Goal: Information Seeking & Learning: Check status

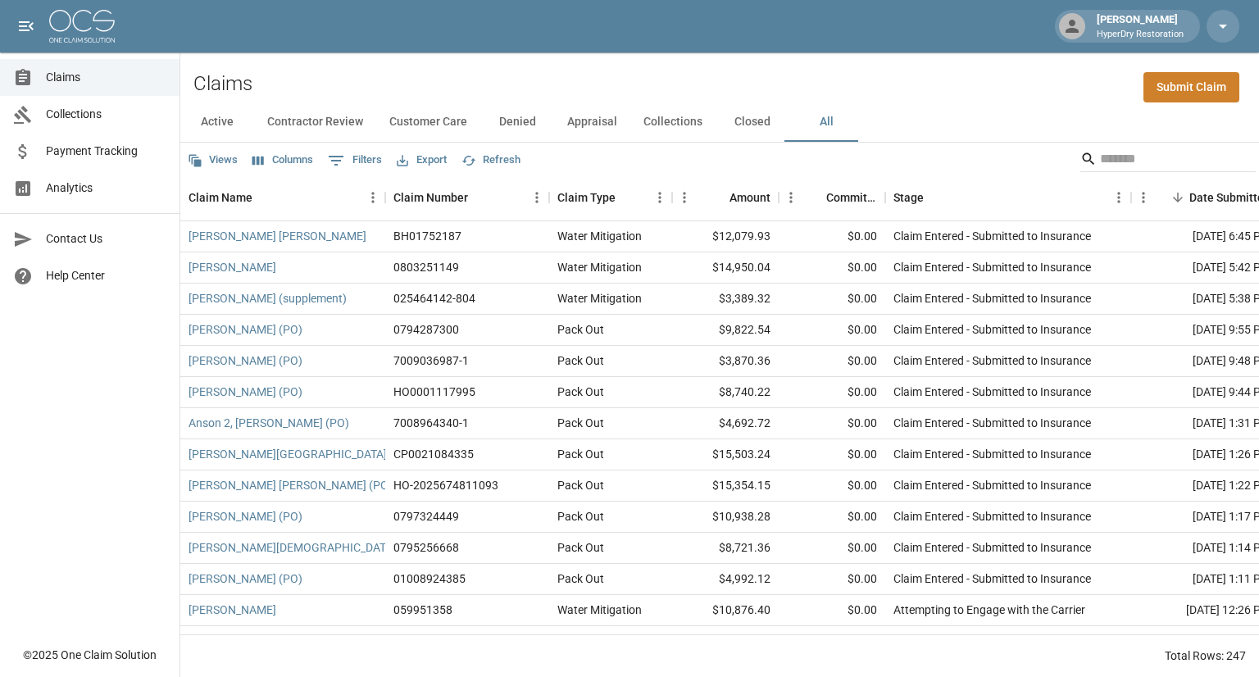
click at [99, 116] on span "Collections" at bounding box center [106, 114] width 121 height 17
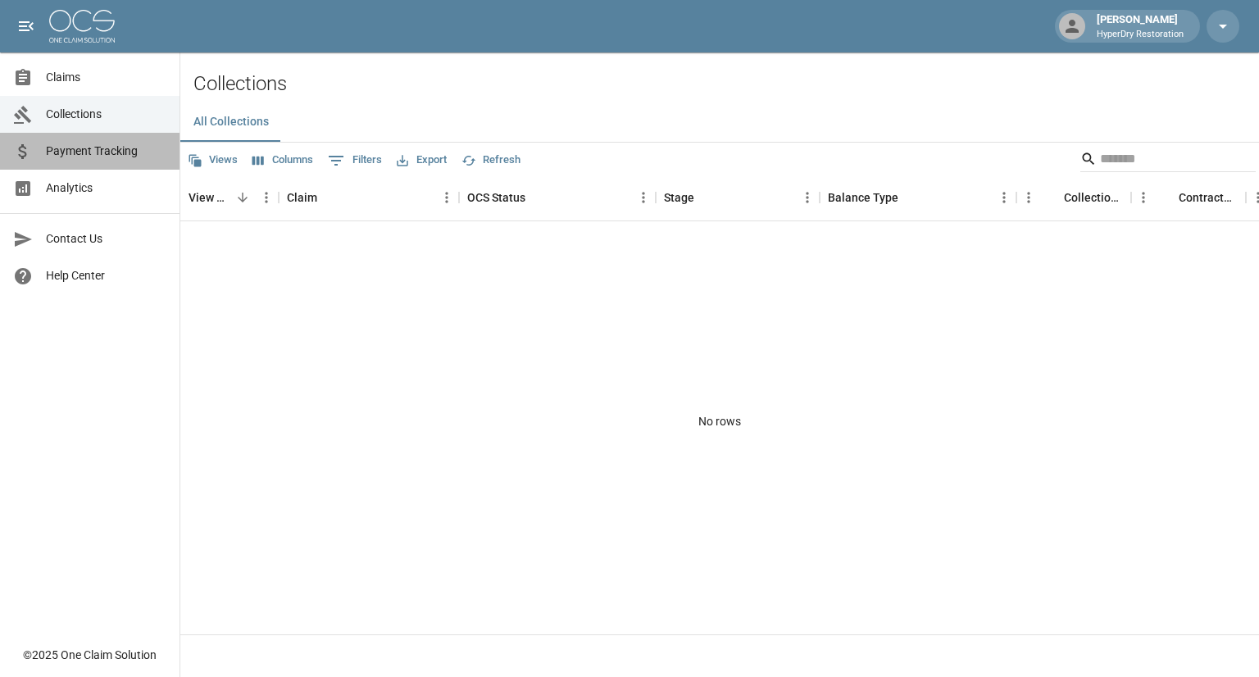
click at [107, 158] on span "Payment Tracking" at bounding box center [106, 151] width 121 height 17
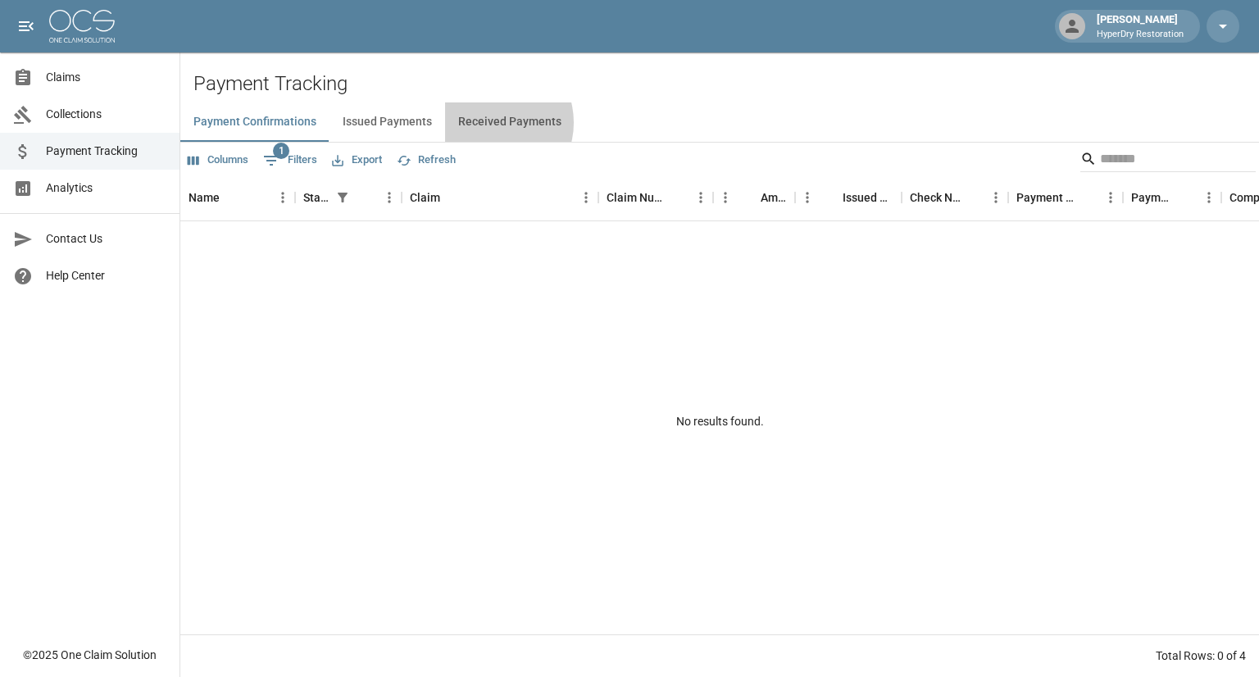
click at [489, 123] on button "Received Payments" at bounding box center [510, 121] width 130 height 39
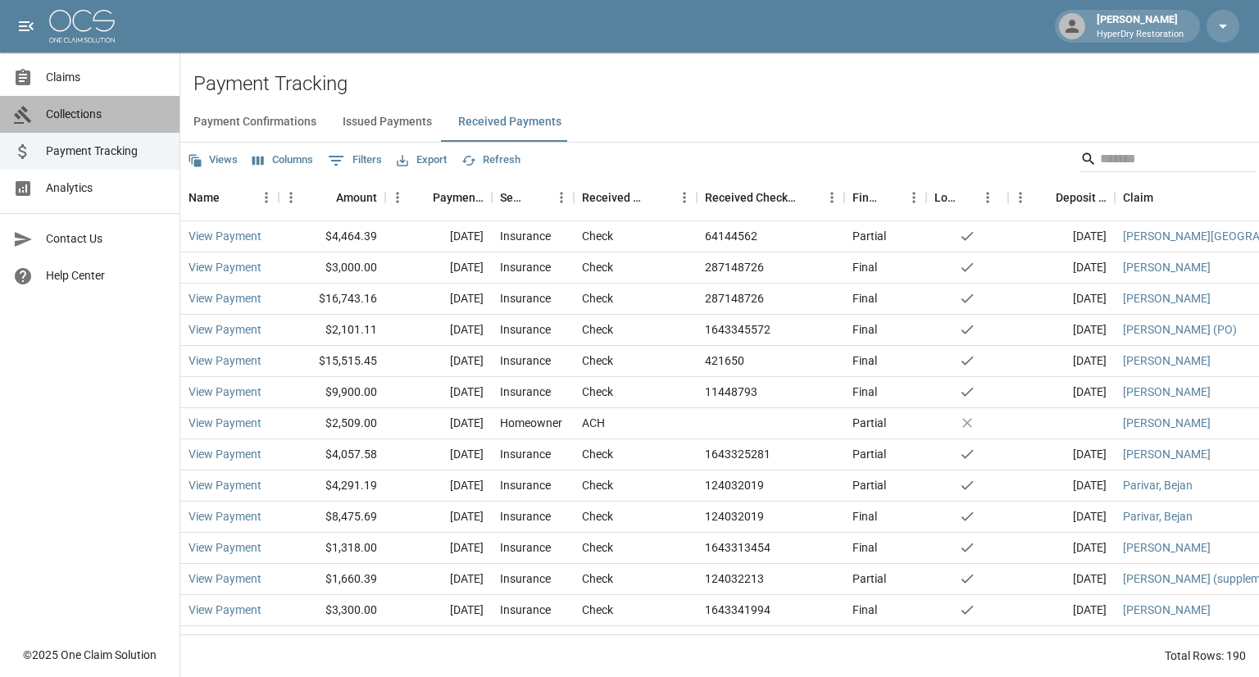
click at [98, 117] on span "Collections" at bounding box center [106, 114] width 121 height 17
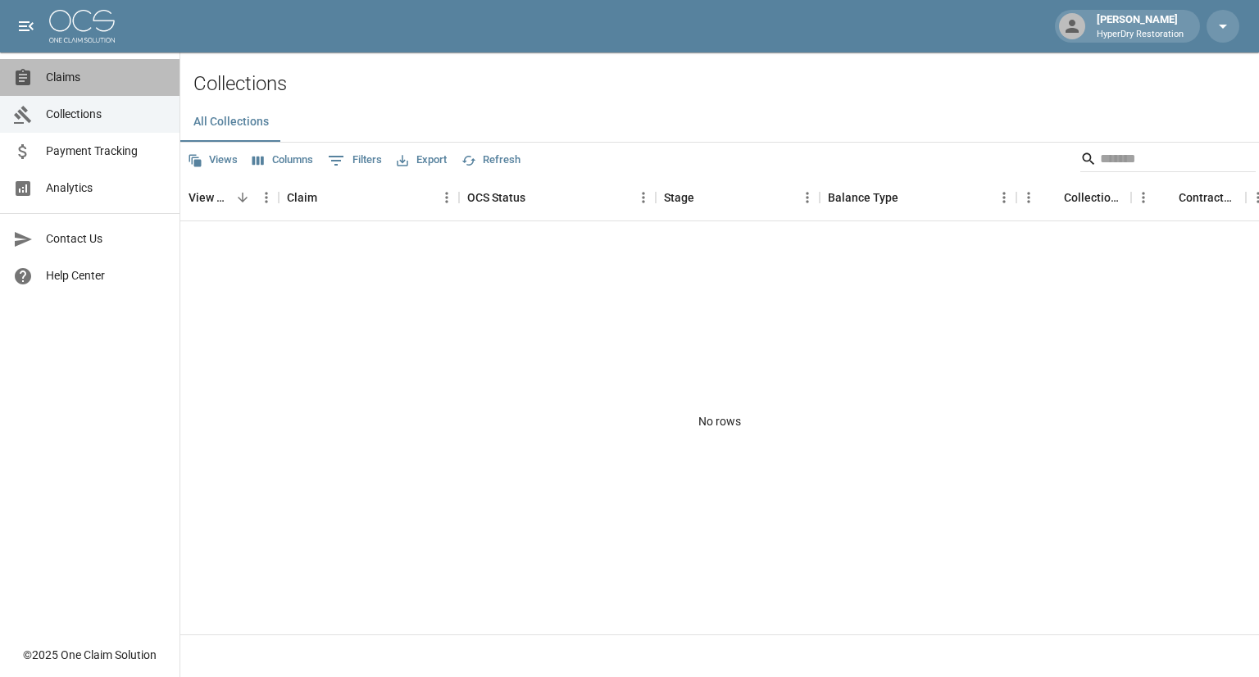
click at [92, 93] on link "Claims" at bounding box center [90, 77] width 180 height 37
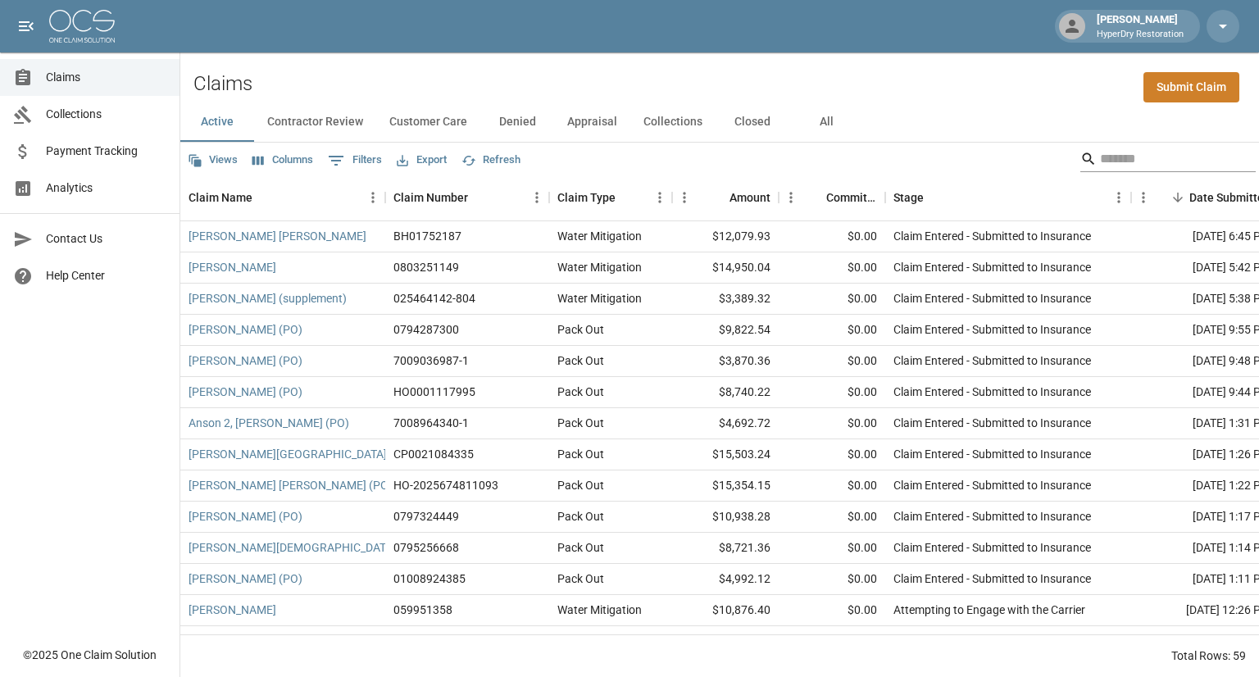
click at [1125, 162] on input "Search" at bounding box center [1165, 159] width 131 height 26
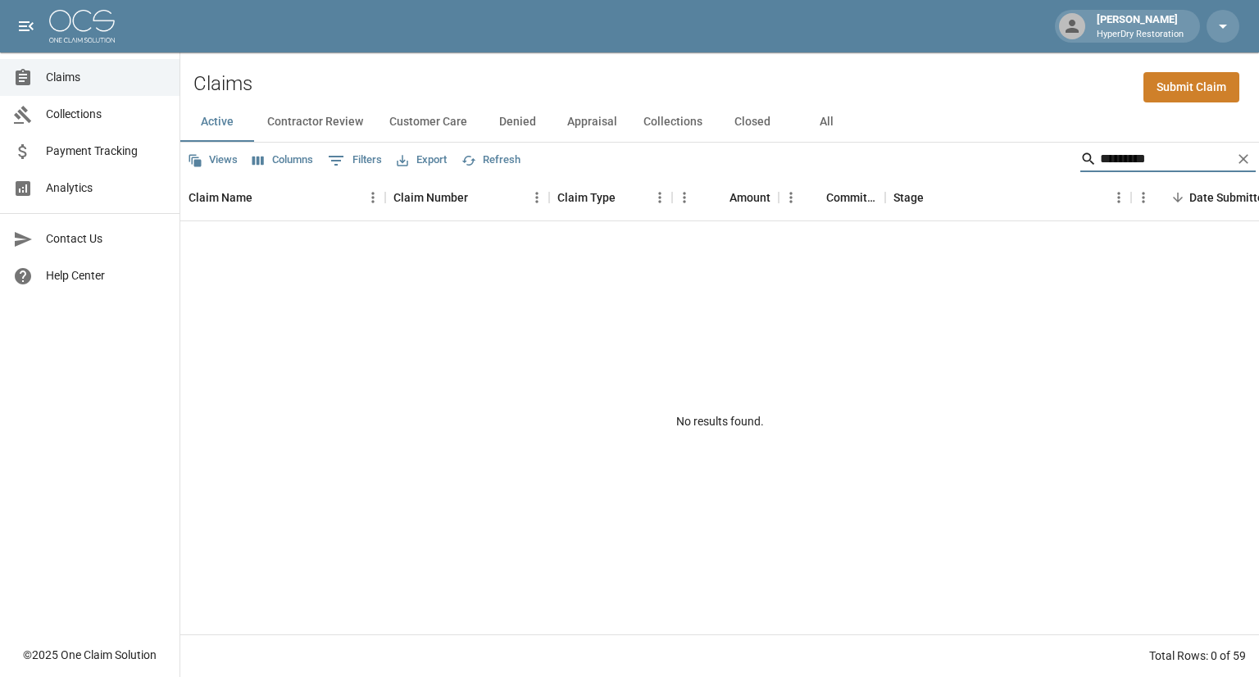
type input "*********"
click at [826, 122] on button "All" at bounding box center [827, 121] width 74 height 39
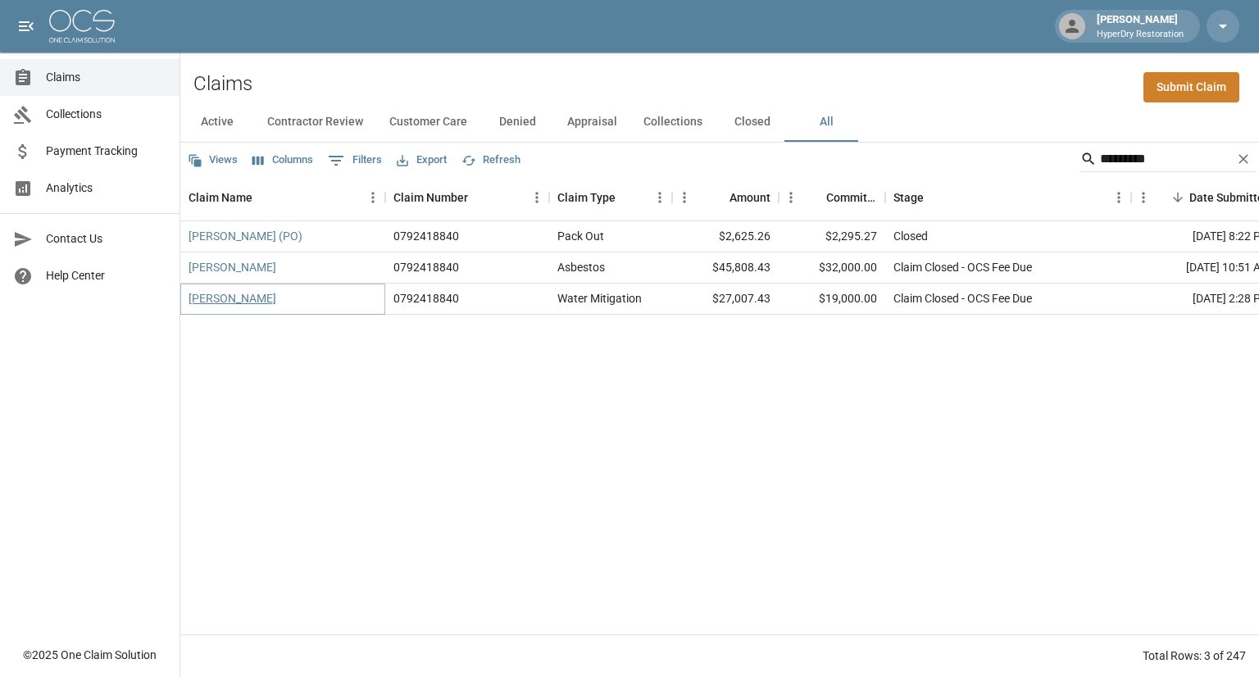
click at [238, 303] on link "[PERSON_NAME]" at bounding box center [233, 298] width 88 height 16
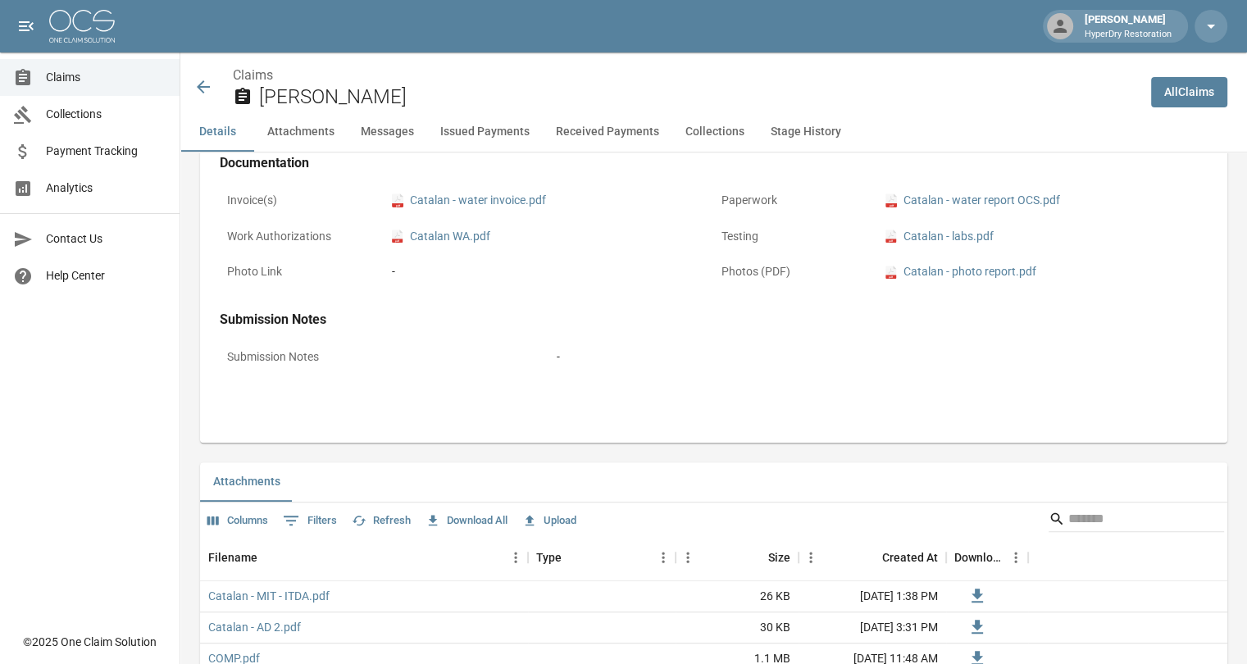
scroll to position [790, 0]
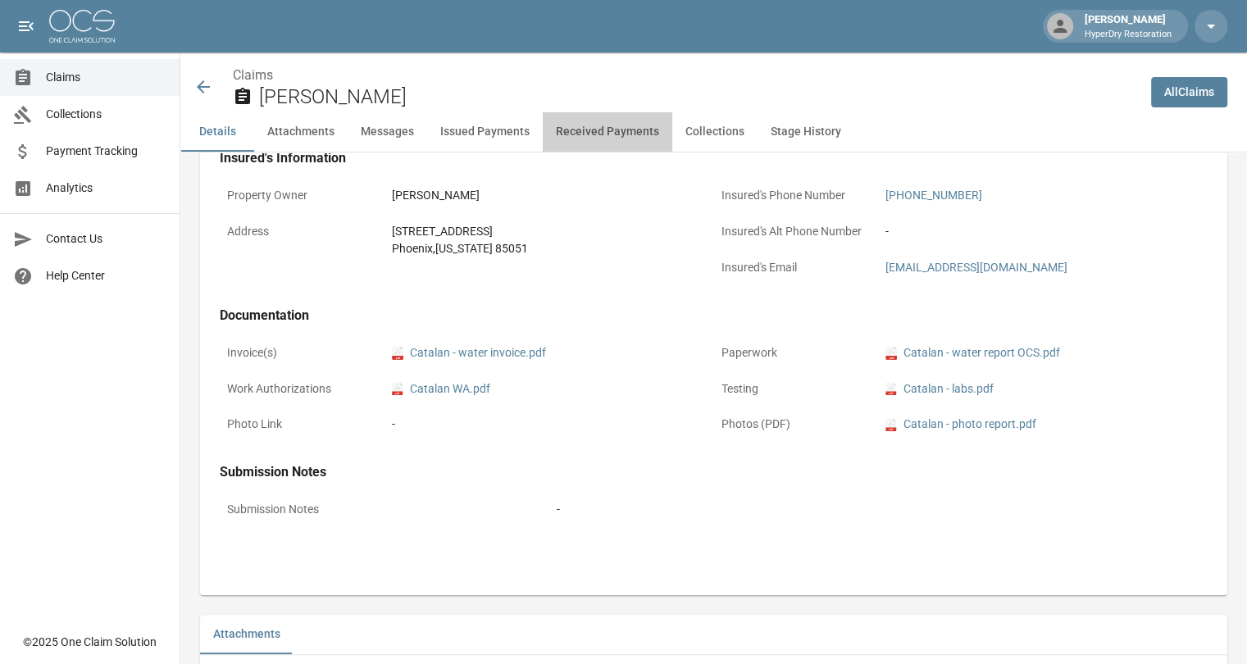
click at [592, 122] on button "Received Payments" at bounding box center [608, 131] width 130 height 39
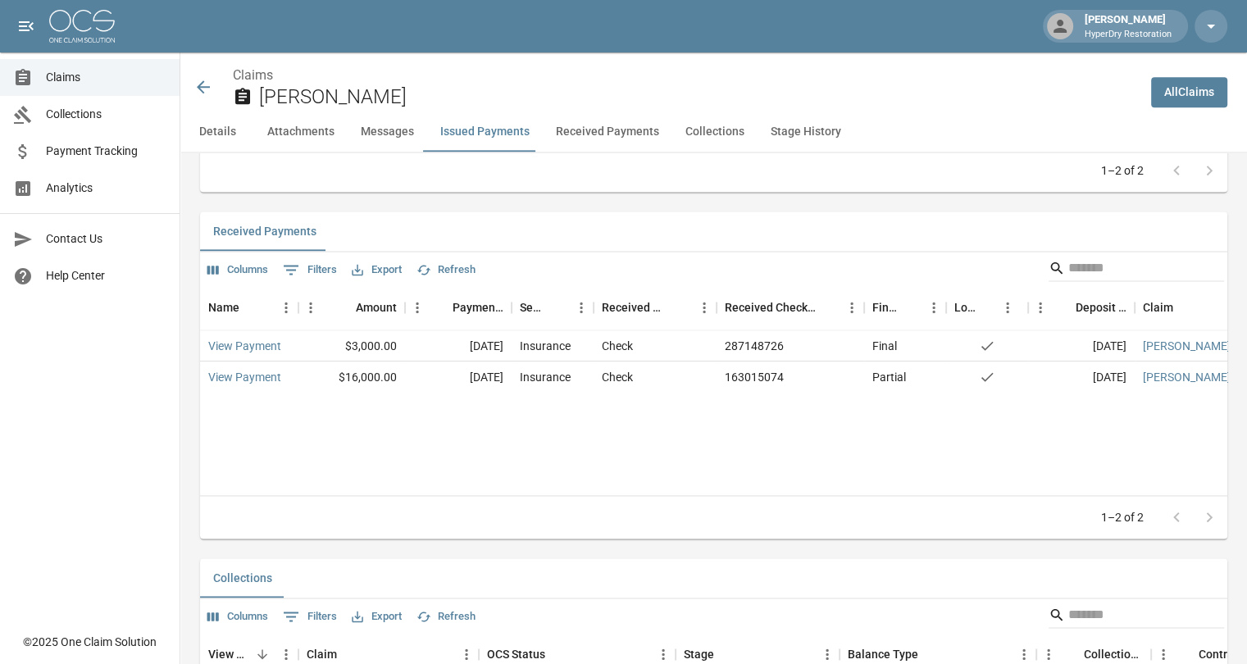
scroll to position [2202, 12]
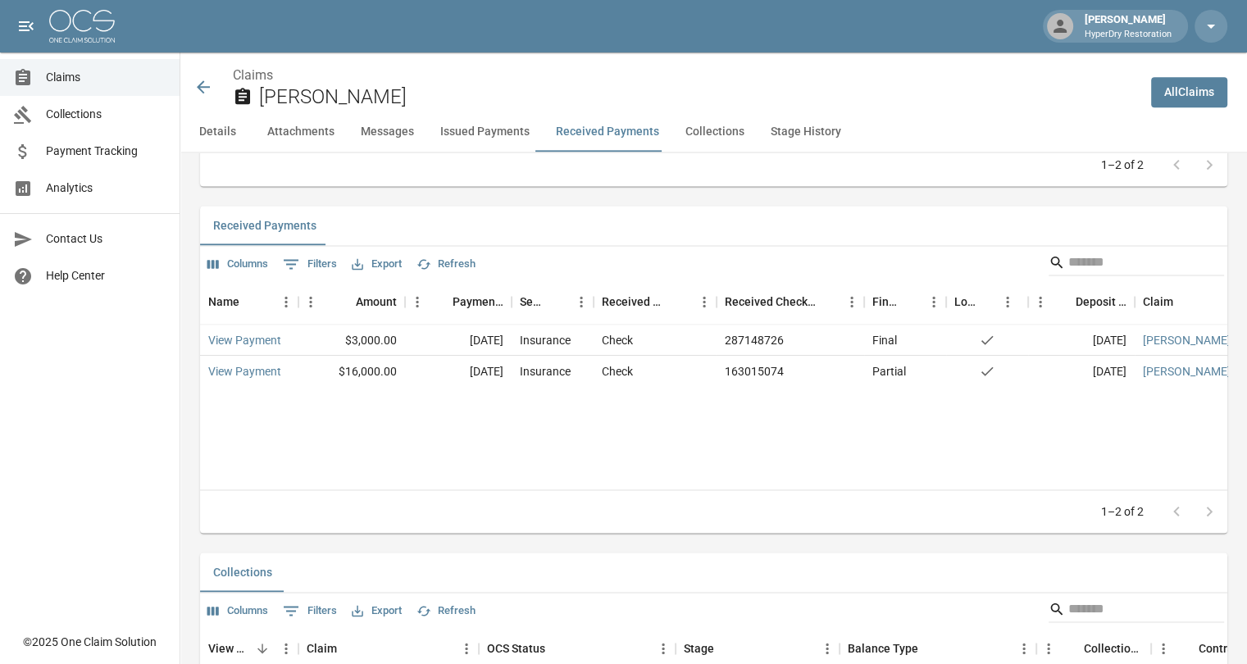
click at [207, 88] on div "Claims [PERSON_NAME]" at bounding box center [665, 87] width 944 height 43
click at [193, 84] on icon at bounding box center [203, 87] width 20 height 20
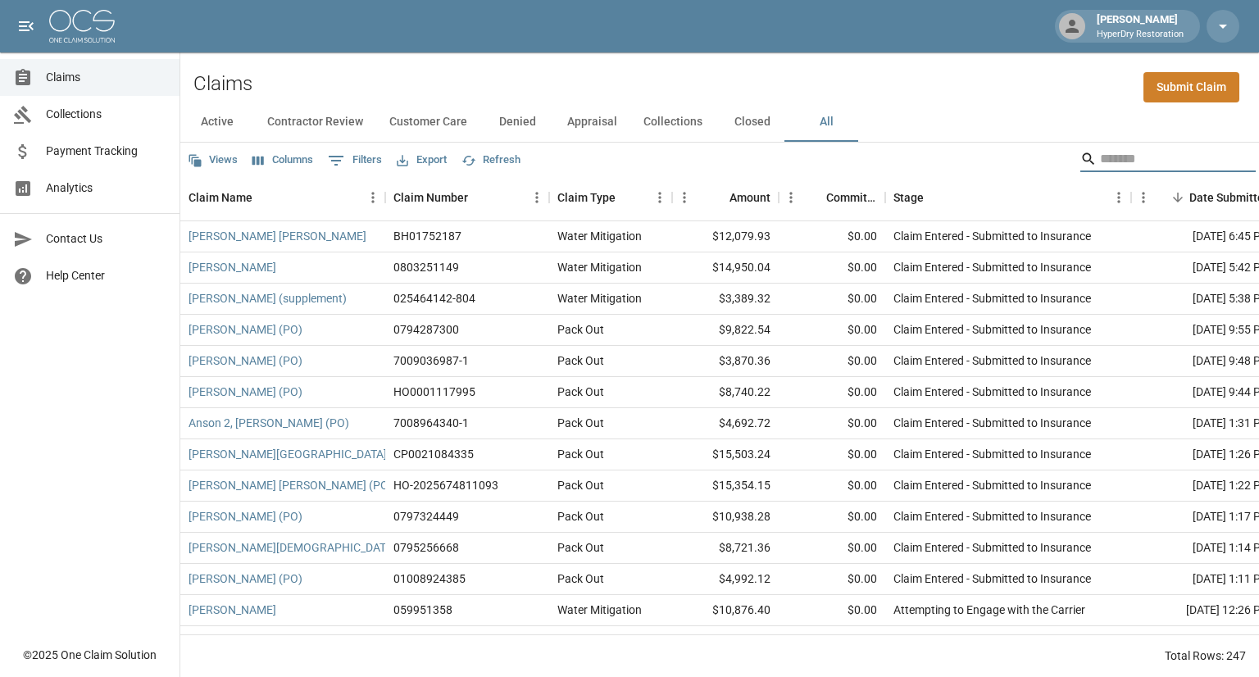
click at [1105, 157] on input "Search" at bounding box center [1165, 159] width 131 height 26
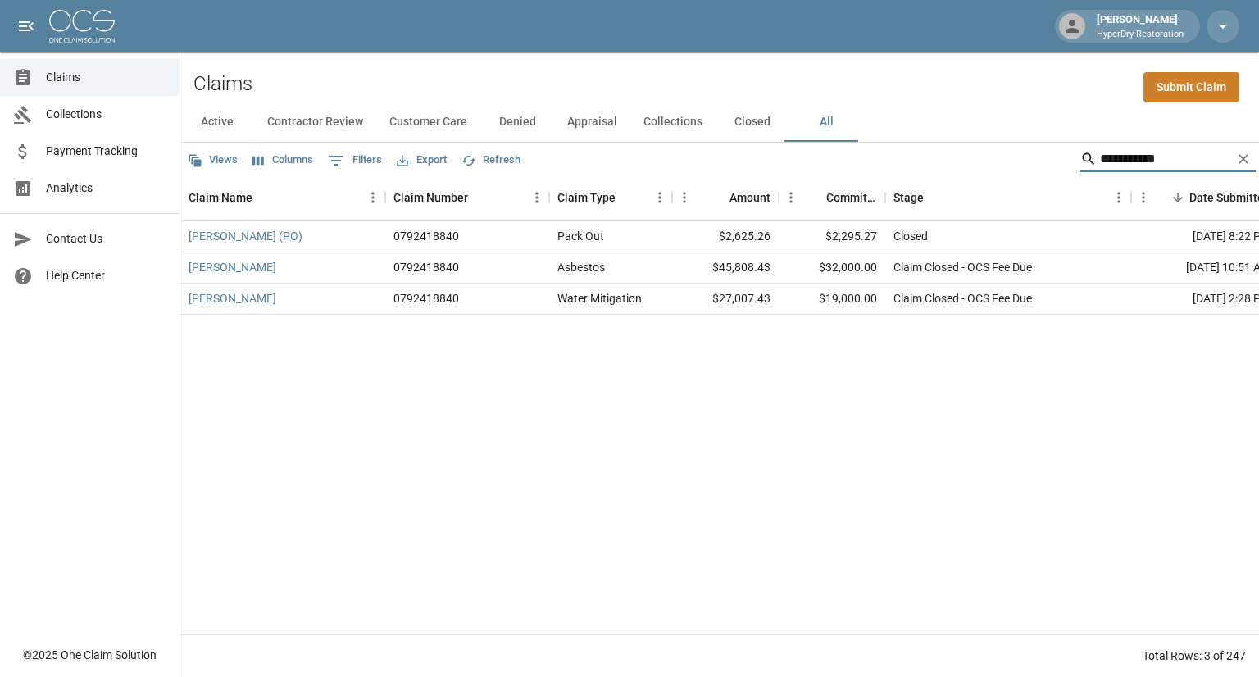
type input "**********"
click at [246, 301] on link "[PERSON_NAME]" at bounding box center [233, 298] width 88 height 16
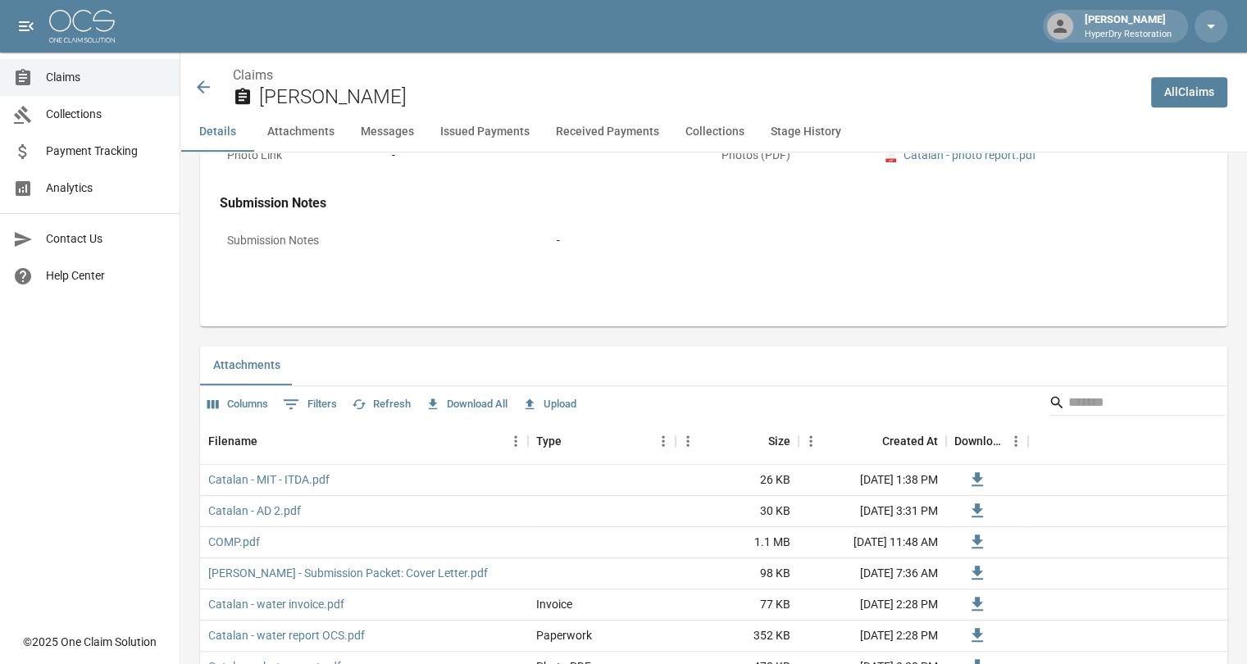
click at [608, 126] on button "Received Payments" at bounding box center [608, 131] width 130 height 39
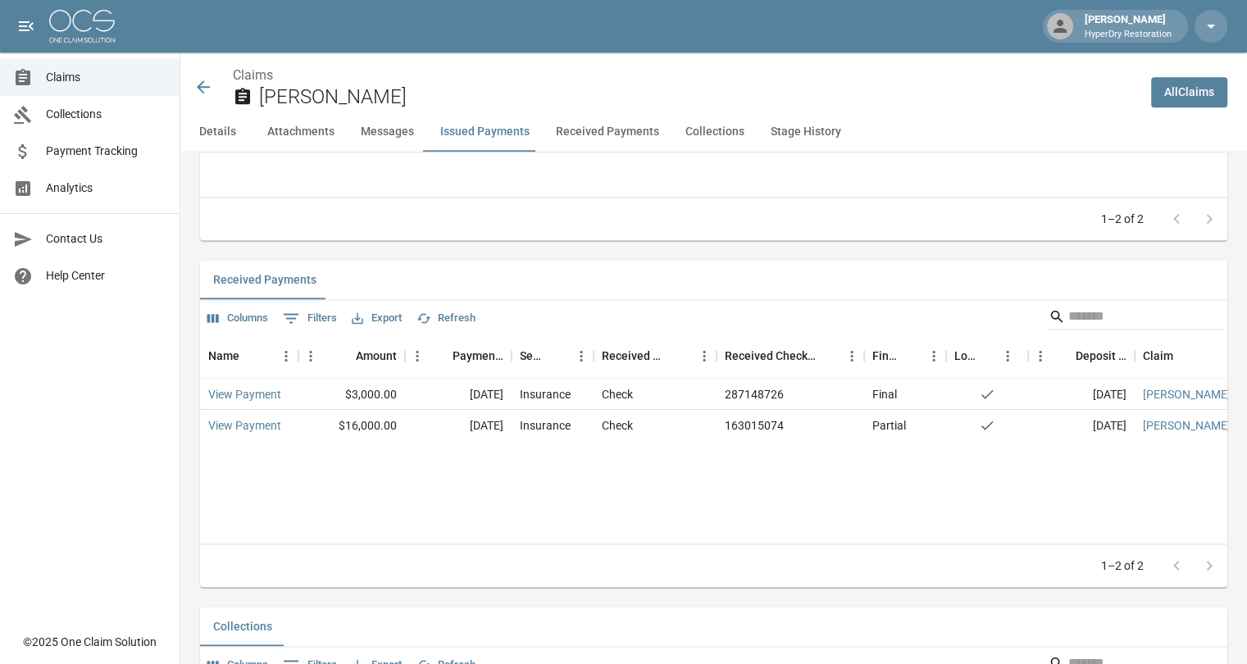
scroll to position [2202, 0]
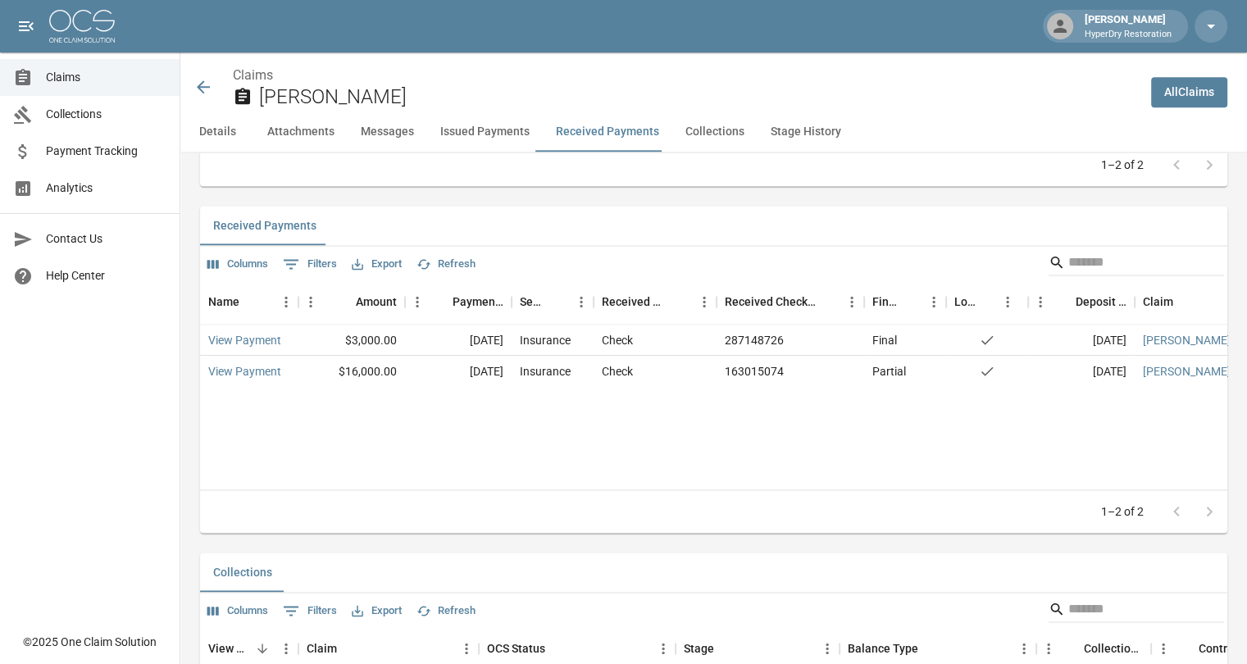
click at [203, 88] on icon at bounding box center [203, 86] width 13 height 13
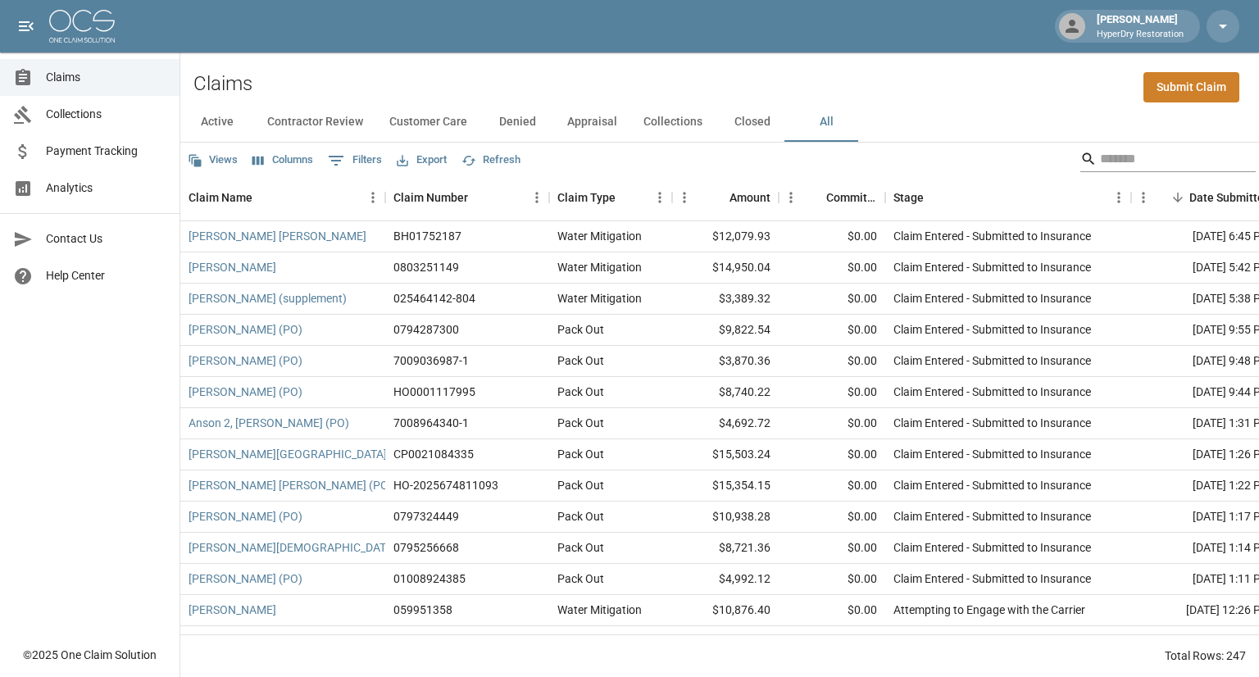
click at [1124, 158] on input "Search" at bounding box center [1165, 159] width 131 height 26
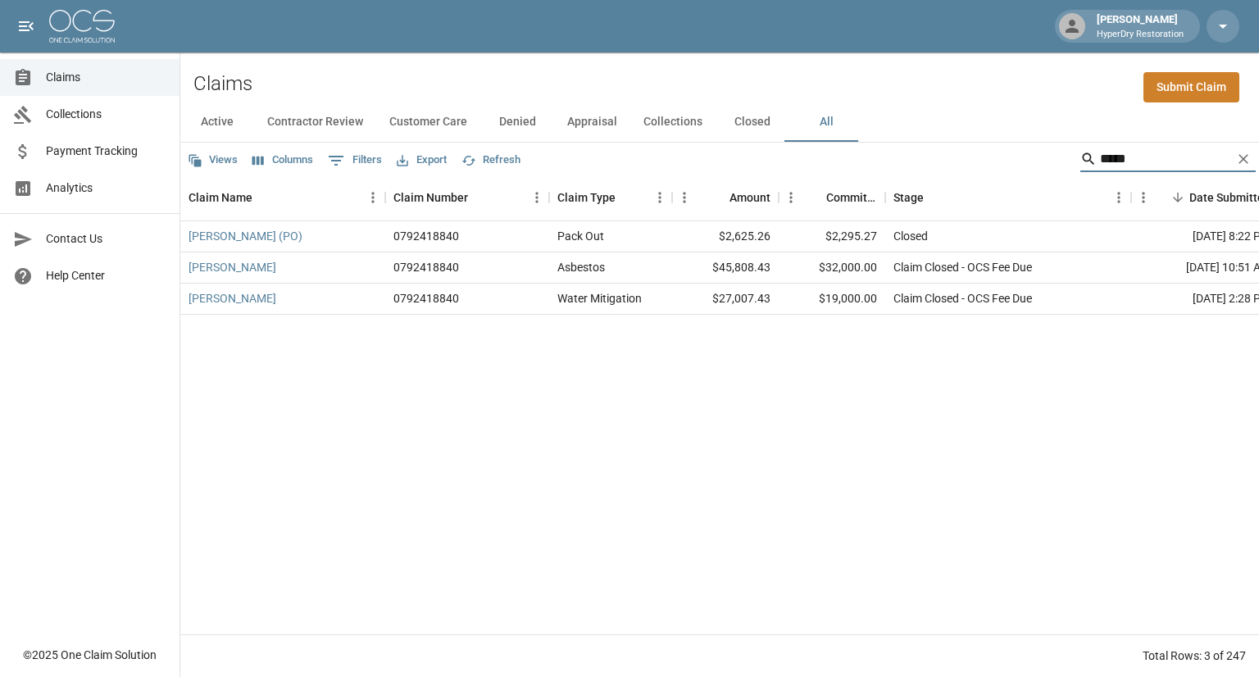
type input "*****"
drag, startPoint x: 1163, startPoint y: 156, endPoint x: 767, endPoint y: 220, distance: 400.3
click at [767, 220] on div "Views Columns 0 Filters Export Refresh ***** Claim Name Claim Number Claim Type…" at bounding box center [719, 410] width 1079 height 535
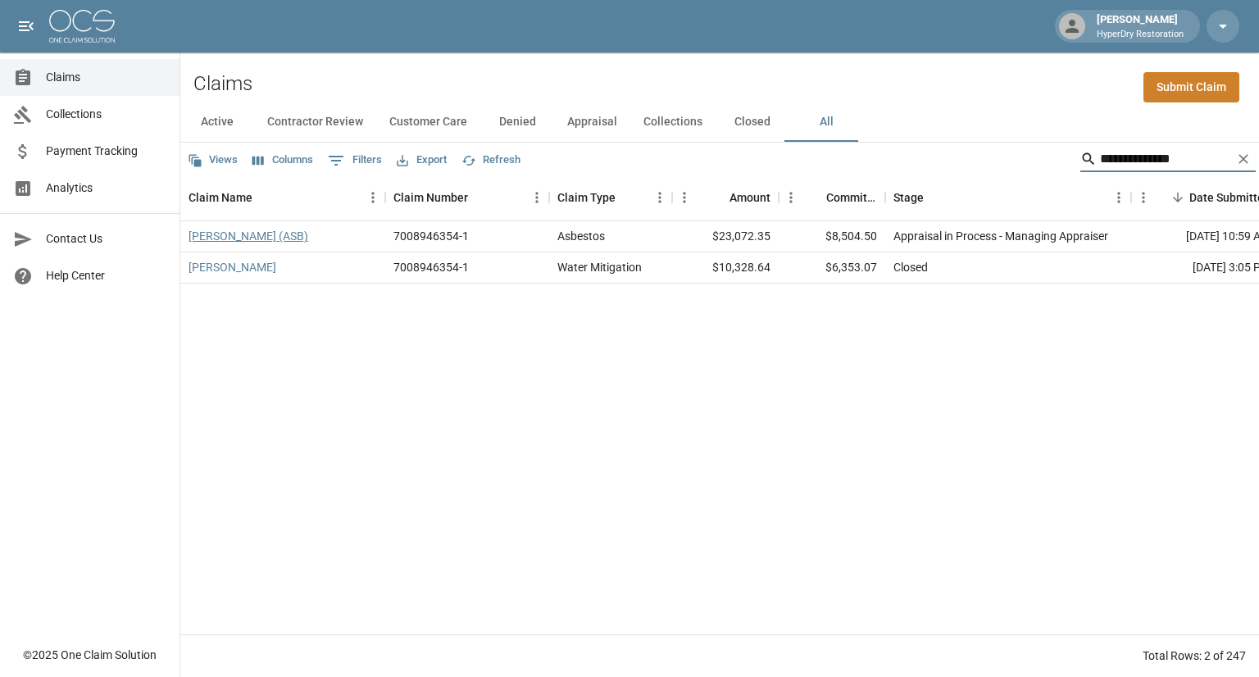
type input "**********"
click at [262, 239] on link "[PERSON_NAME] (ASB)" at bounding box center [249, 236] width 120 height 16
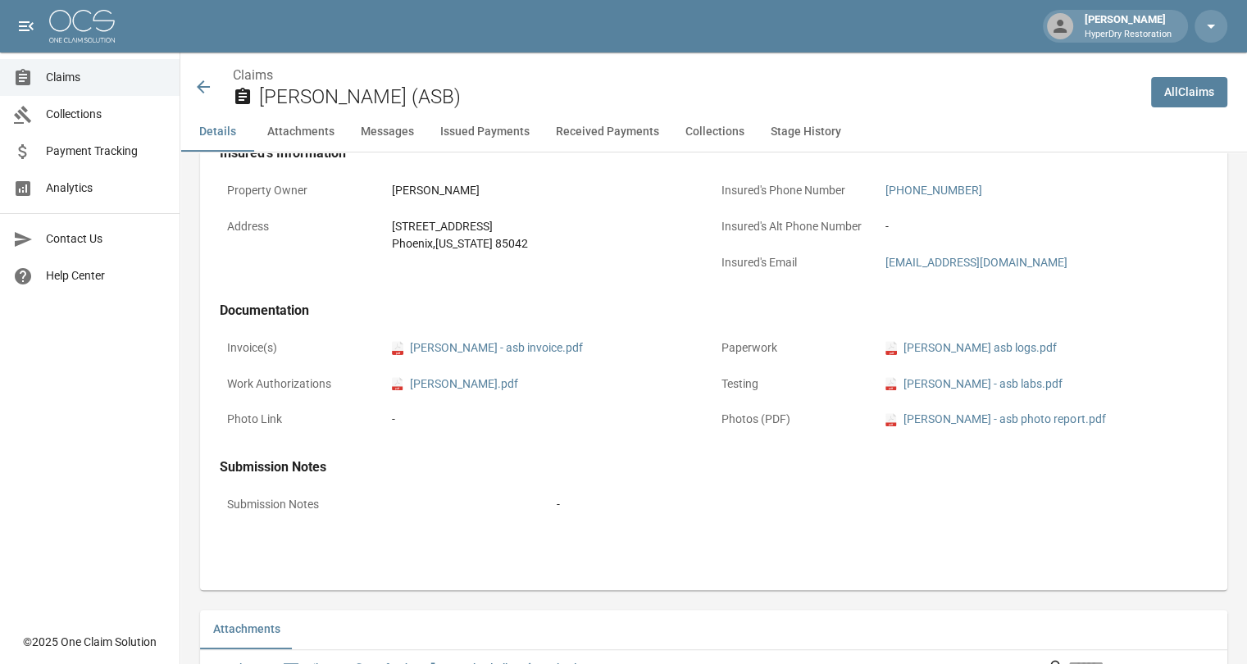
scroll to position [497, 0]
click at [606, 129] on button "Received Payments" at bounding box center [608, 131] width 130 height 39
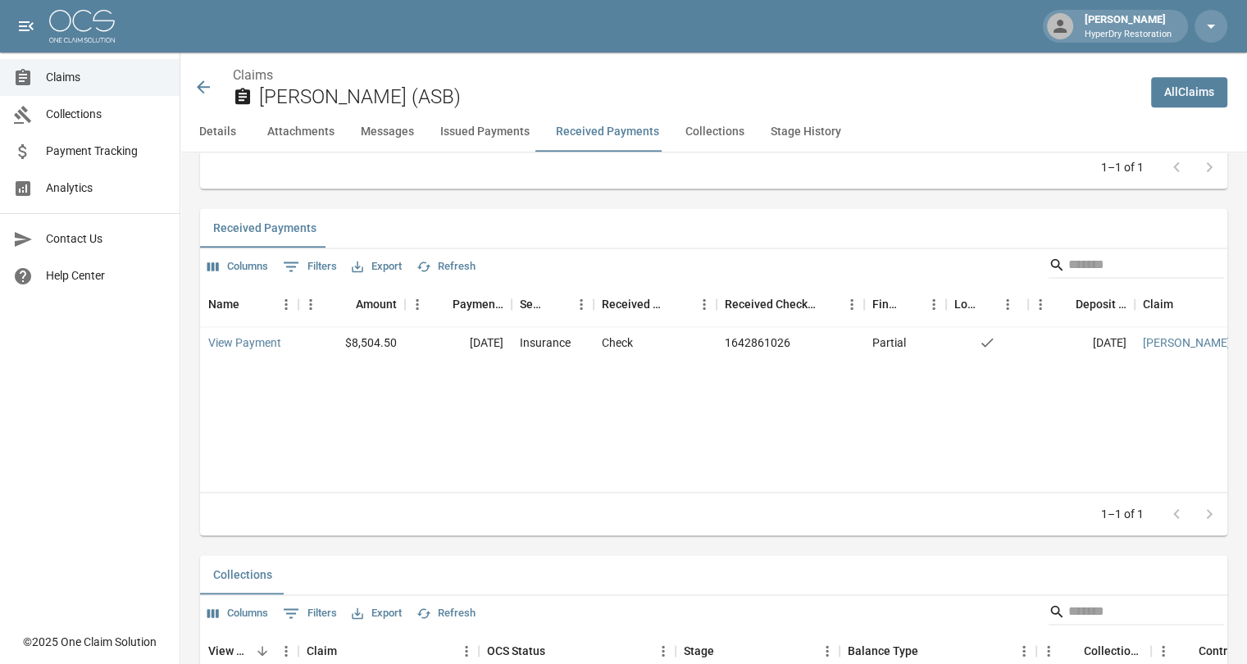
scroll to position [2171, 0]
click at [203, 87] on icon at bounding box center [203, 86] width 13 height 13
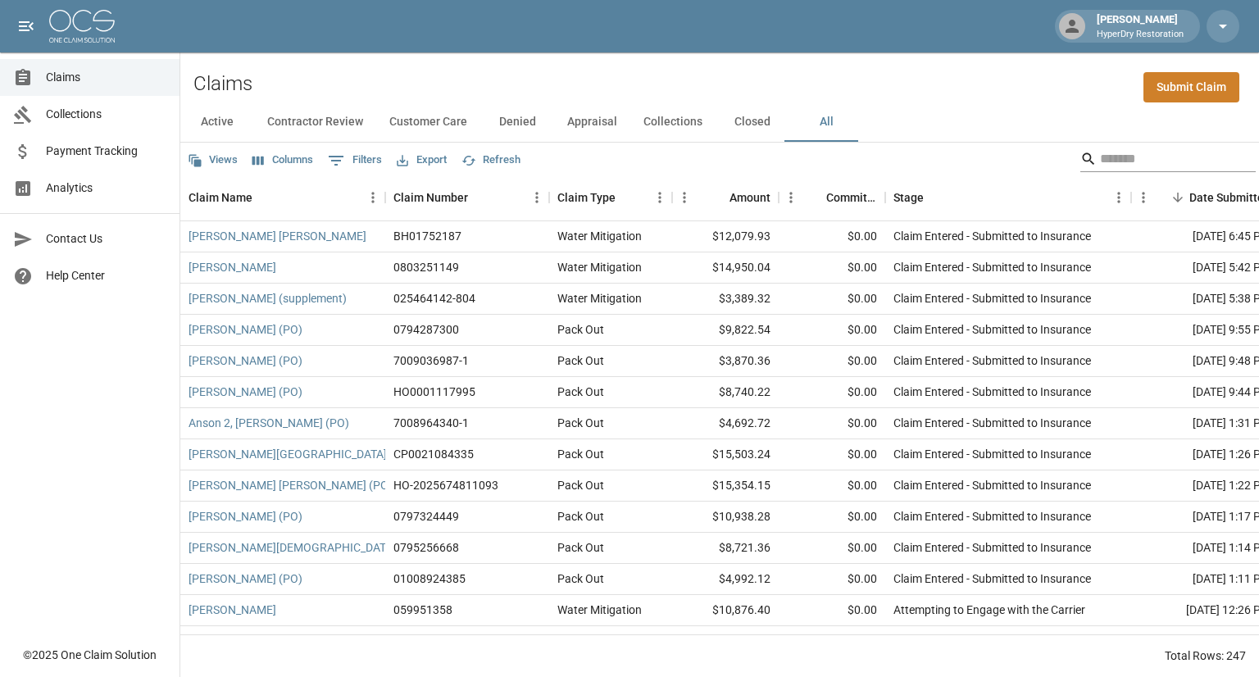
click at [1100, 158] on input "Search" at bounding box center [1165, 159] width 131 height 26
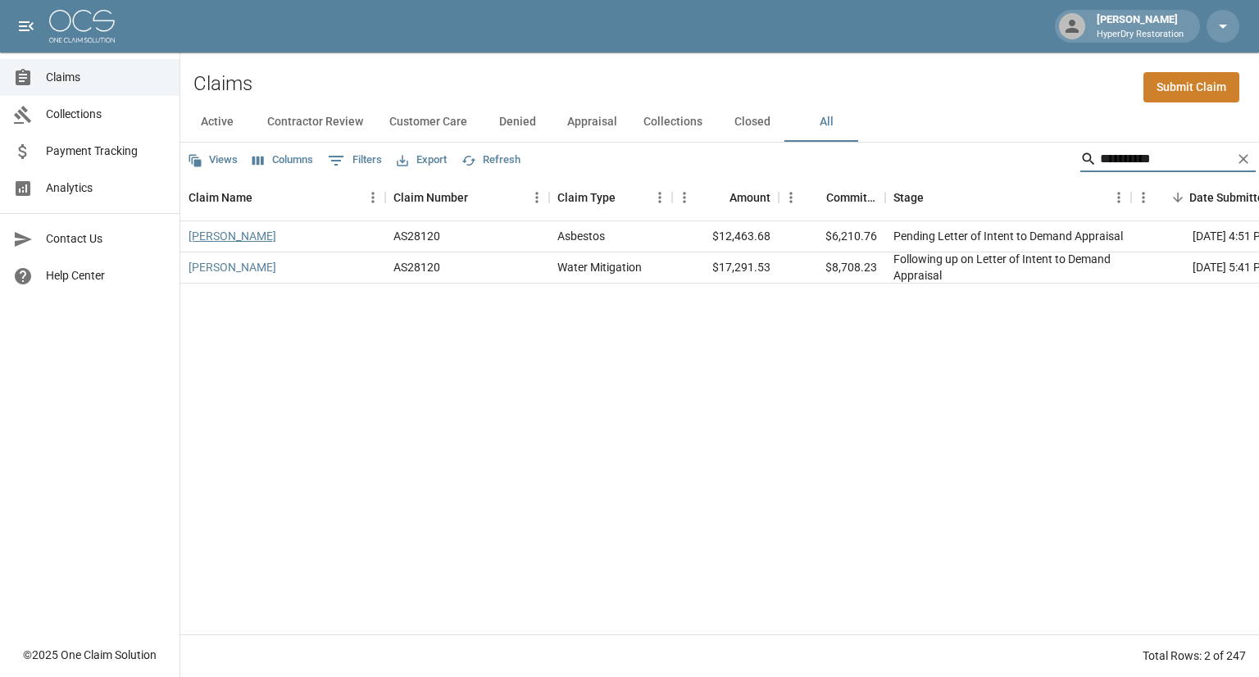
type input "**********"
click at [243, 234] on link "[PERSON_NAME]" at bounding box center [233, 236] width 88 height 16
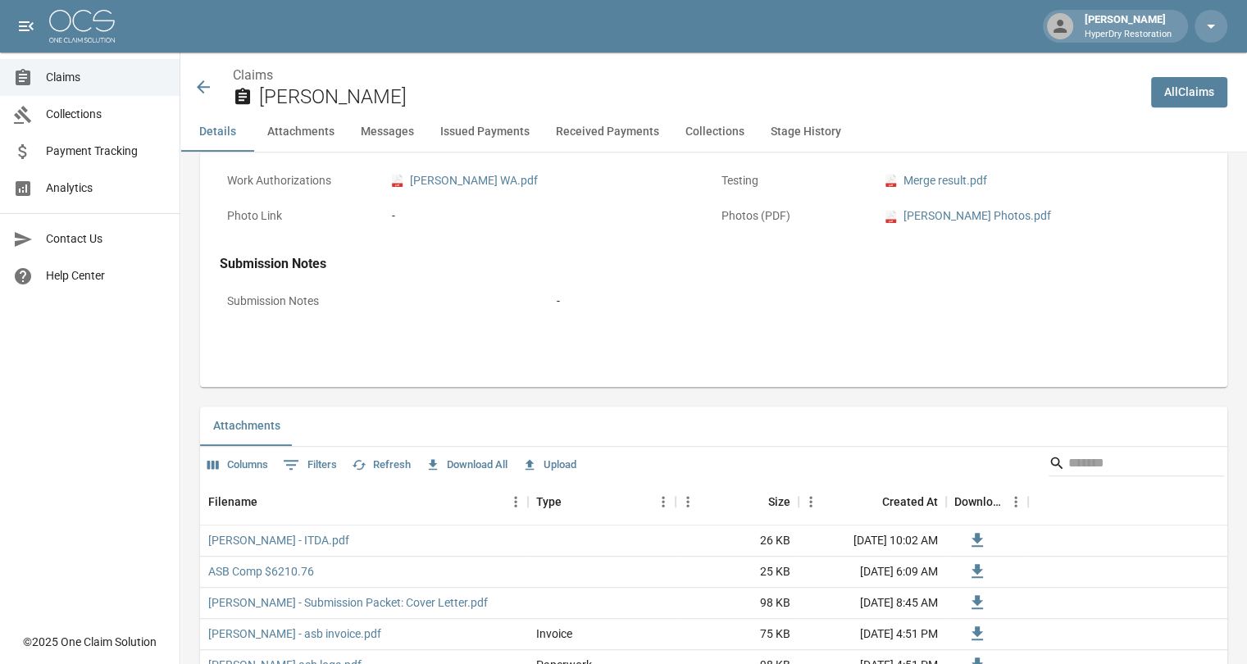
click at [583, 125] on button "Received Payments" at bounding box center [608, 131] width 130 height 39
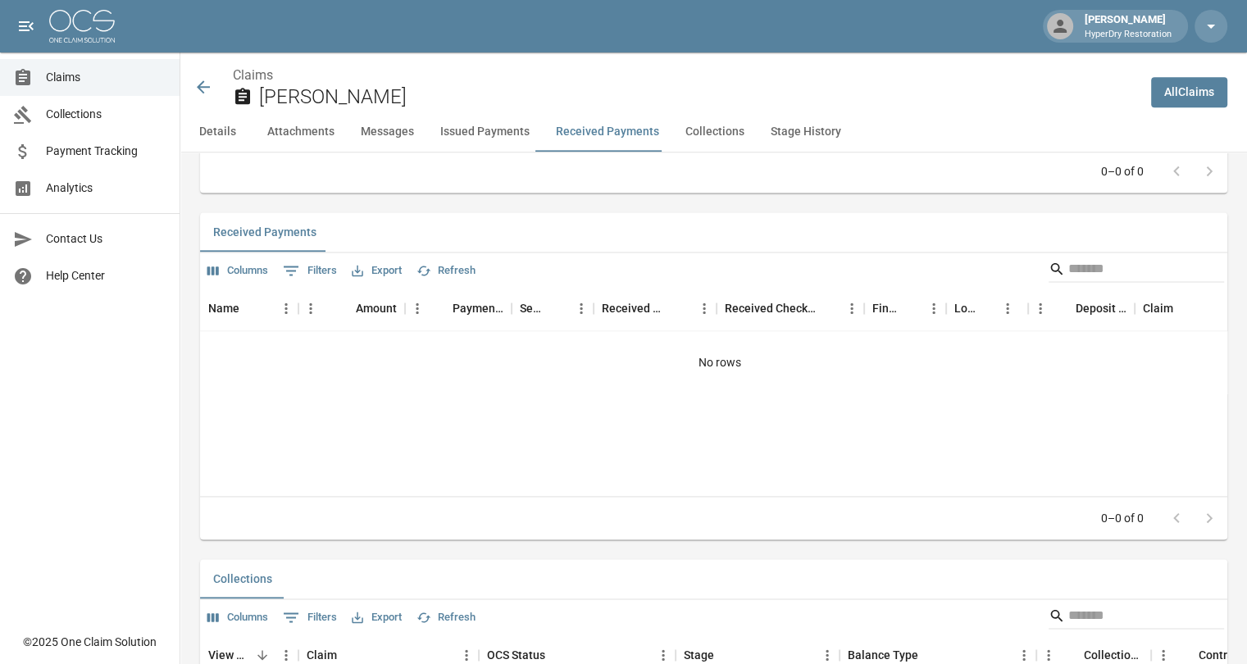
scroll to position [2171, 0]
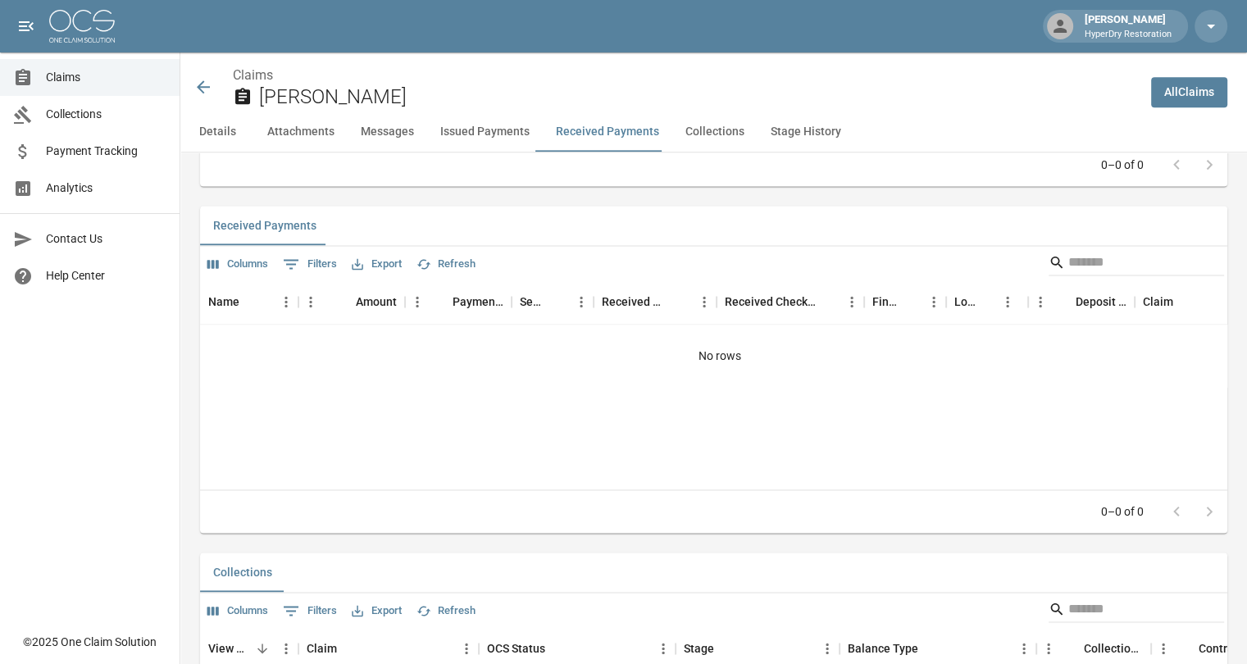
click at [102, 117] on span "Collections" at bounding box center [106, 114] width 121 height 17
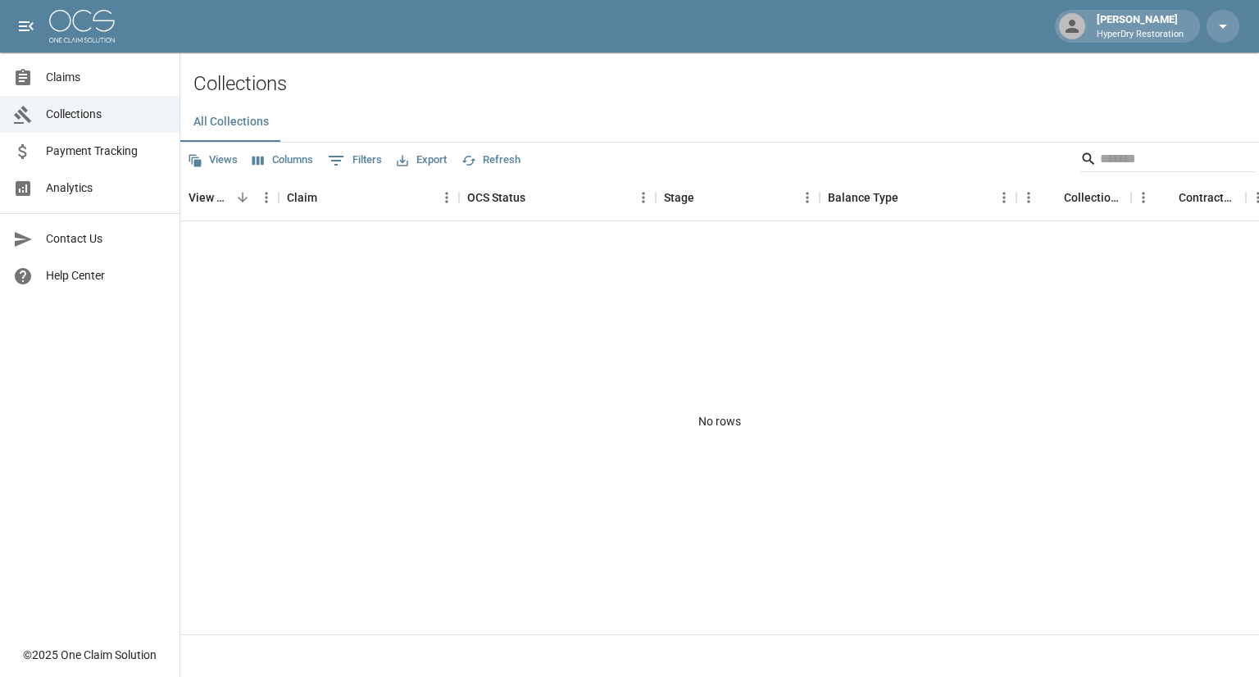
click at [97, 158] on span "Payment Tracking" at bounding box center [106, 151] width 121 height 17
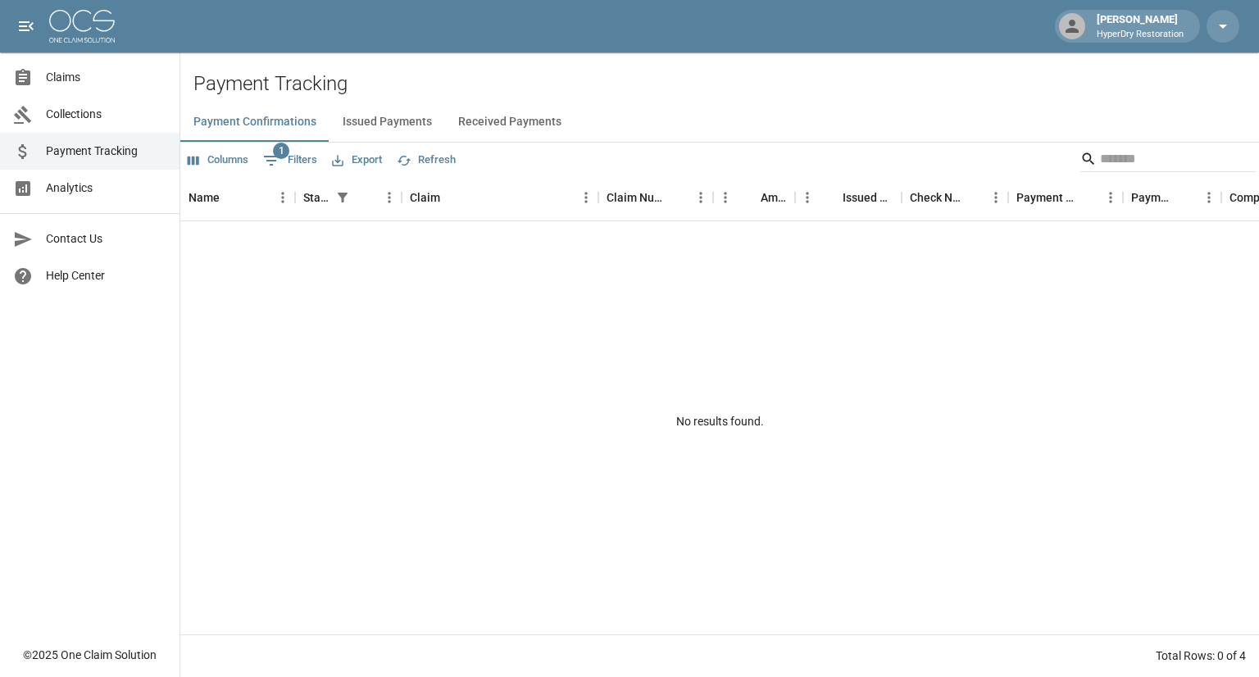
click at [527, 125] on button "Received Payments" at bounding box center [510, 121] width 130 height 39
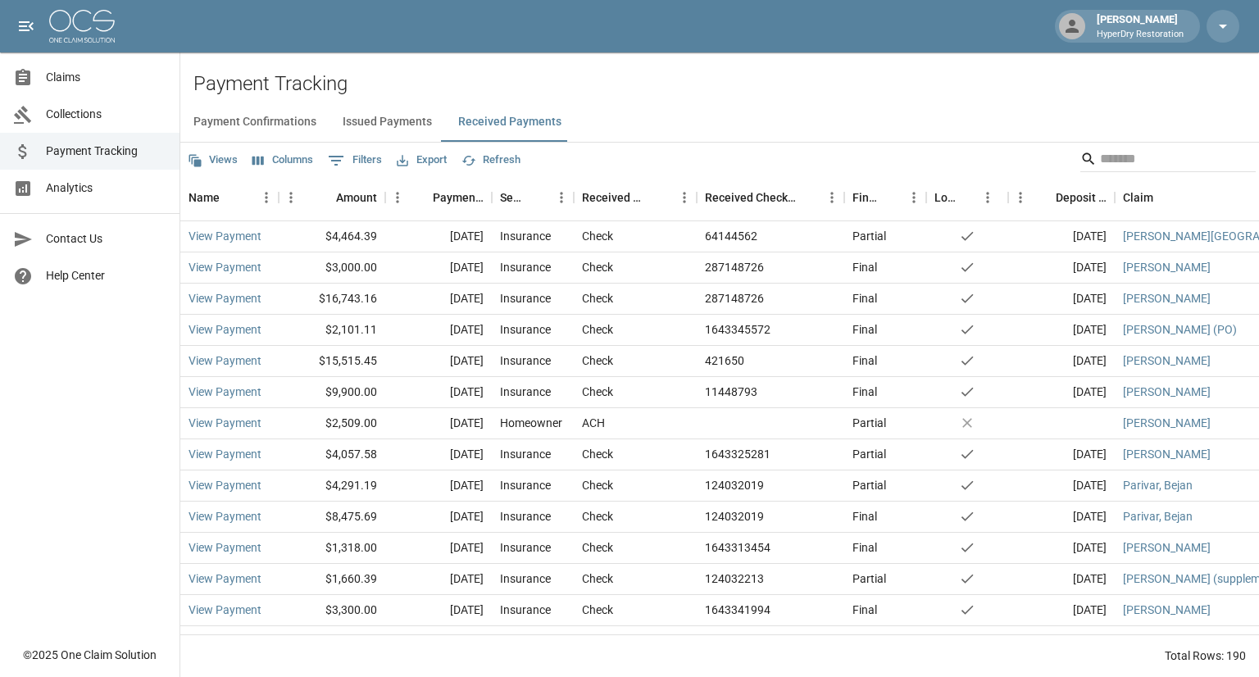
click at [96, 188] on span "Analytics" at bounding box center [106, 188] width 121 height 17
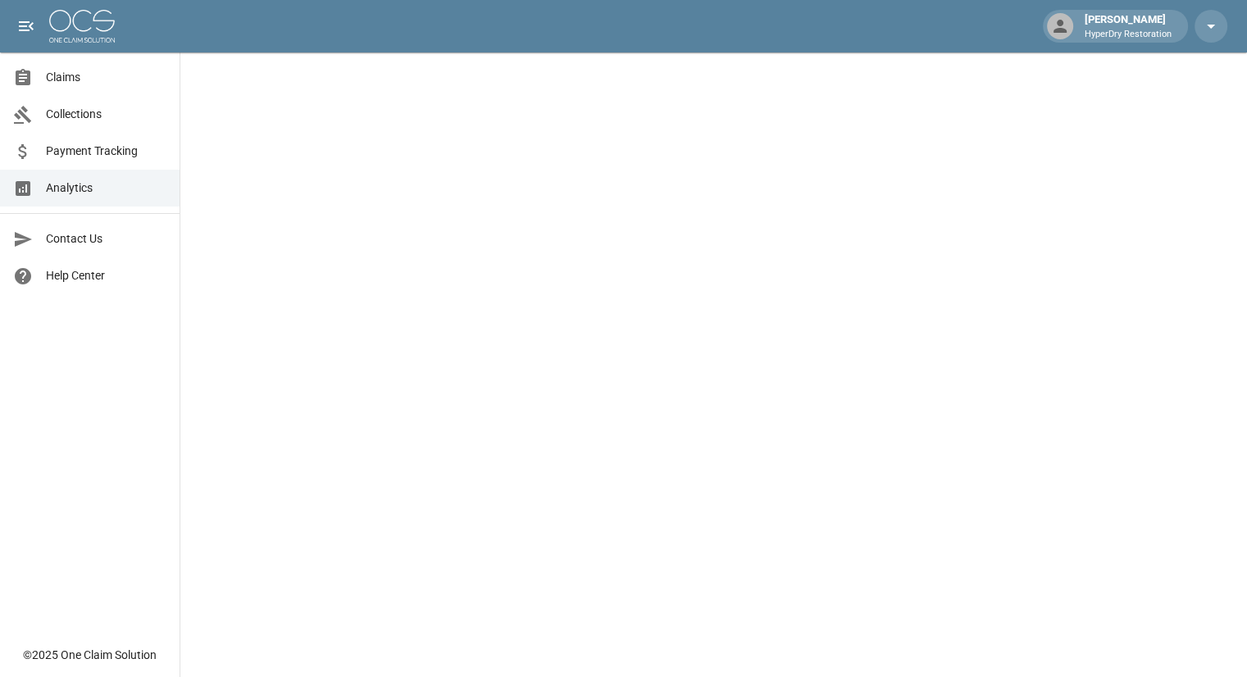
click at [89, 89] on link "Claims" at bounding box center [90, 77] width 180 height 37
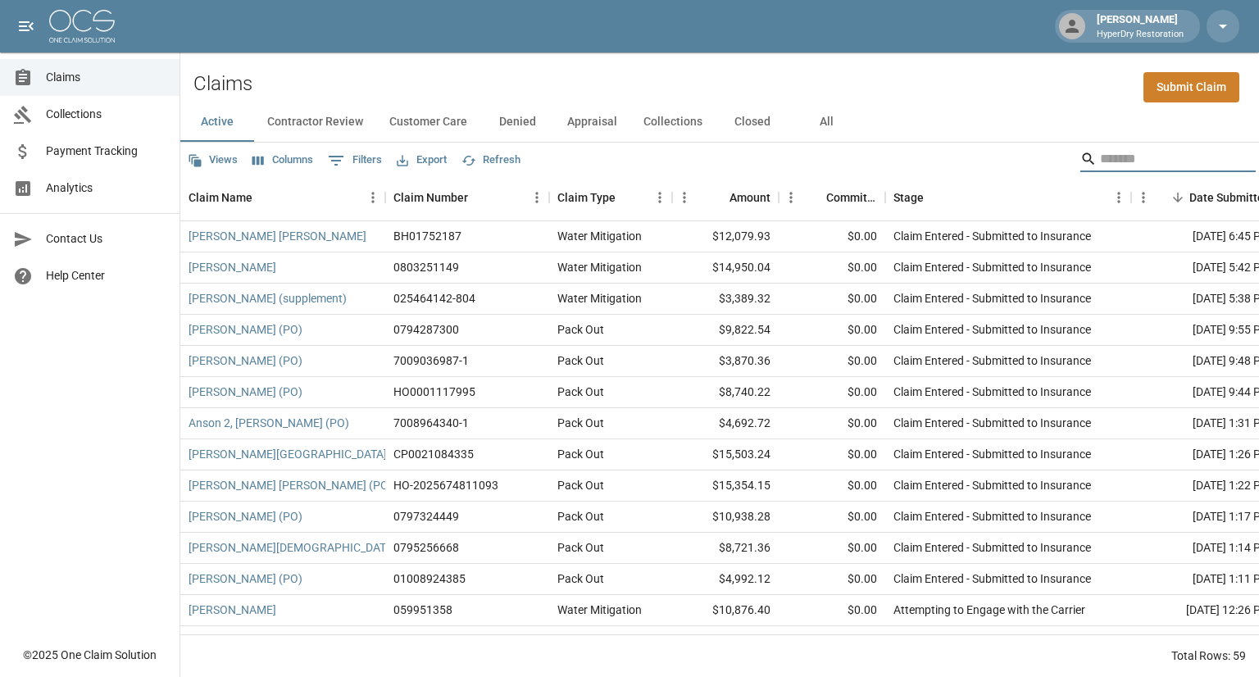
click at [1112, 158] on input "Search" at bounding box center [1165, 159] width 131 height 26
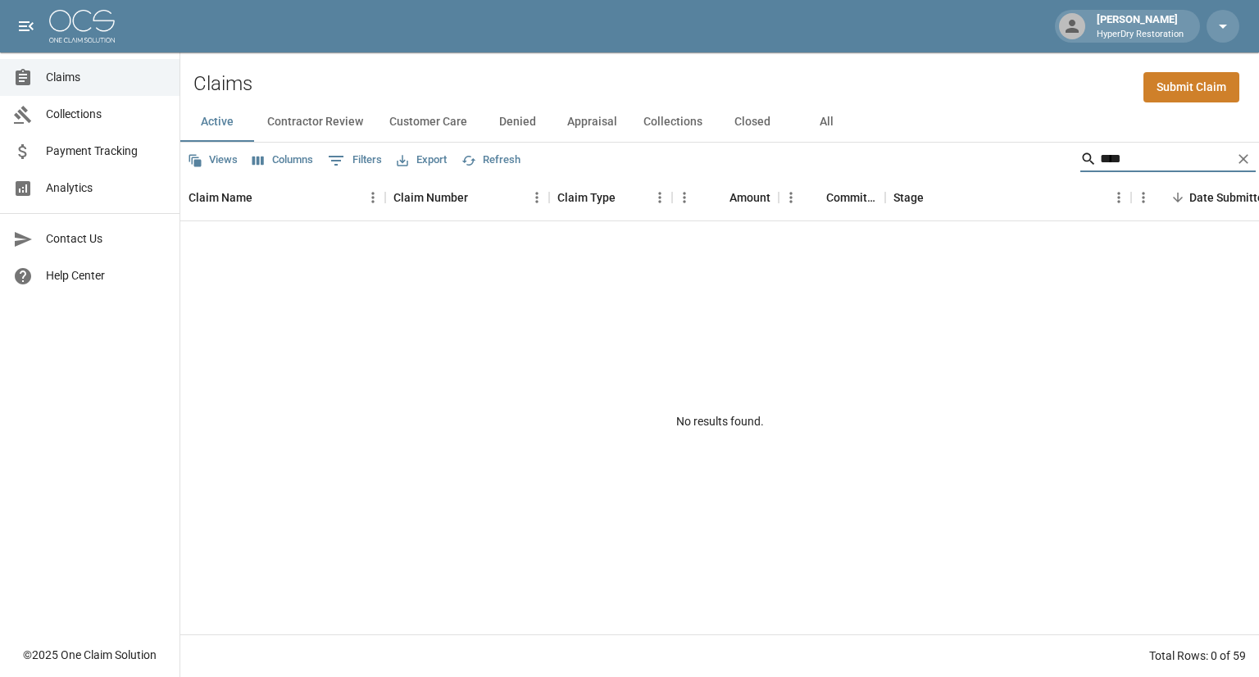
type input "****"
click at [817, 109] on button "All" at bounding box center [827, 121] width 74 height 39
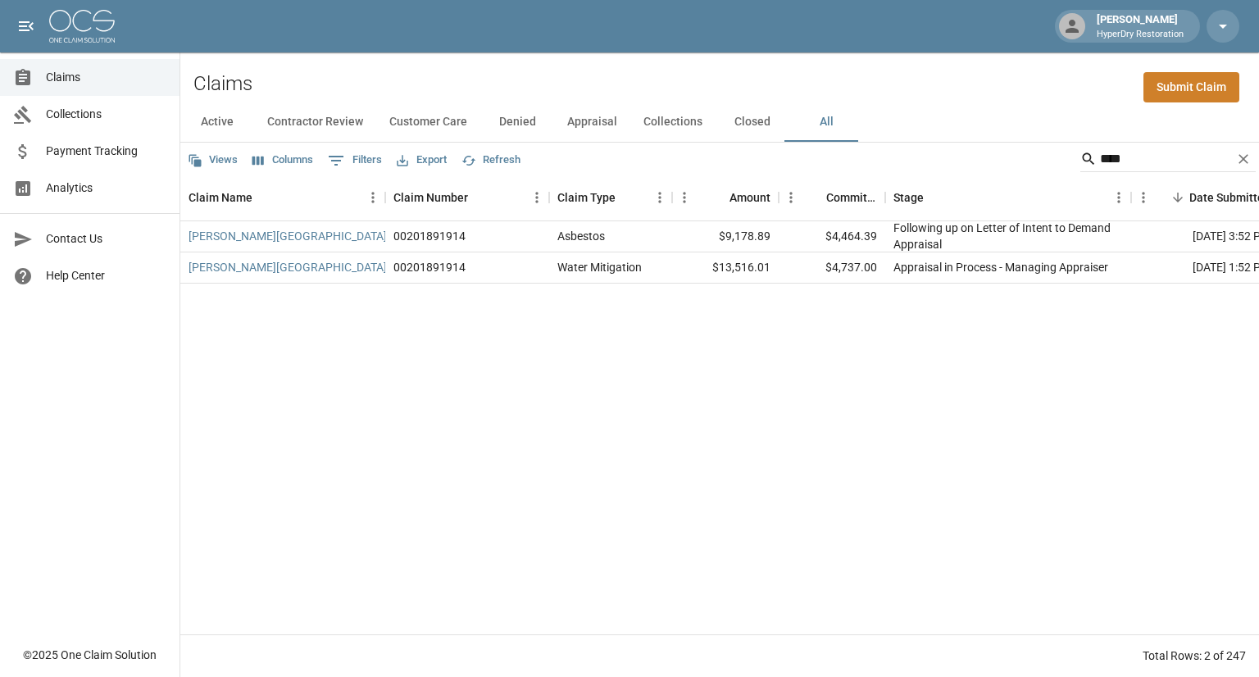
drag, startPoint x: 1136, startPoint y: 157, endPoint x: 818, endPoint y: 93, distance: 324.3
click at [859, 109] on div "Active Contractor Review Customer Care Denied Appraisal Collections Closed All …" at bounding box center [719, 389] width 1079 height 575
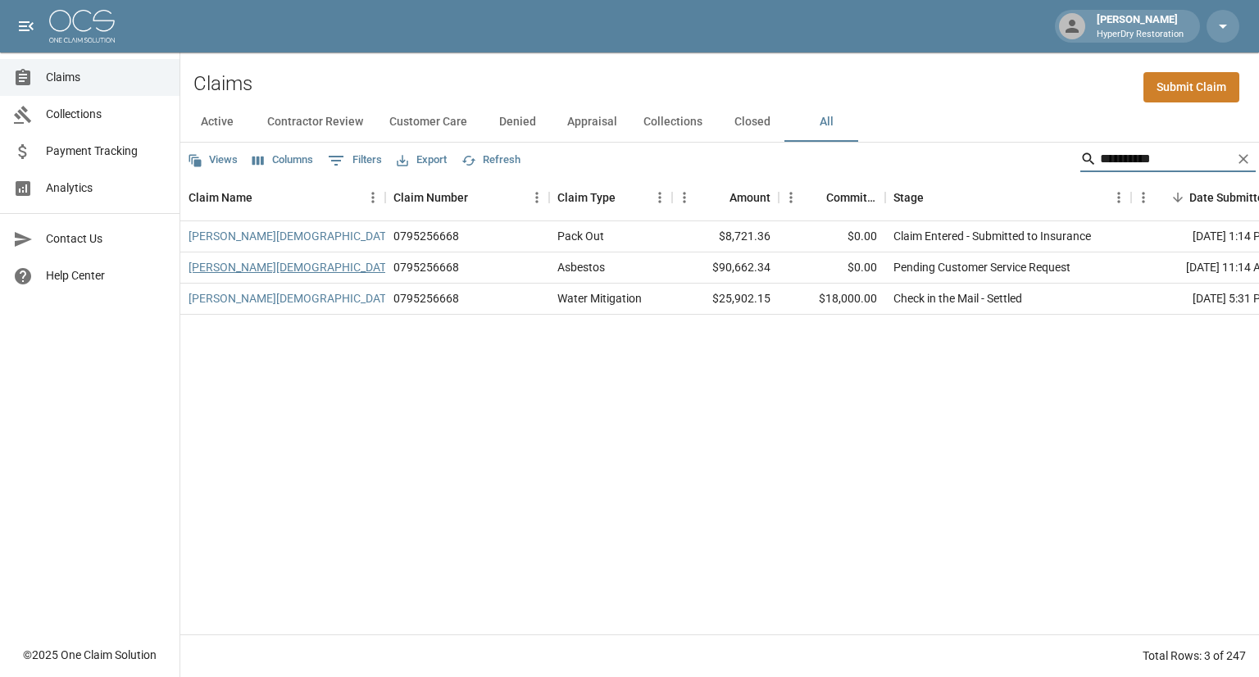
type input "**********"
click at [266, 269] on link "[PERSON_NAME][DEMOGRAPHIC_DATA] (ASB)" at bounding box center [308, 267] width 239 height 16
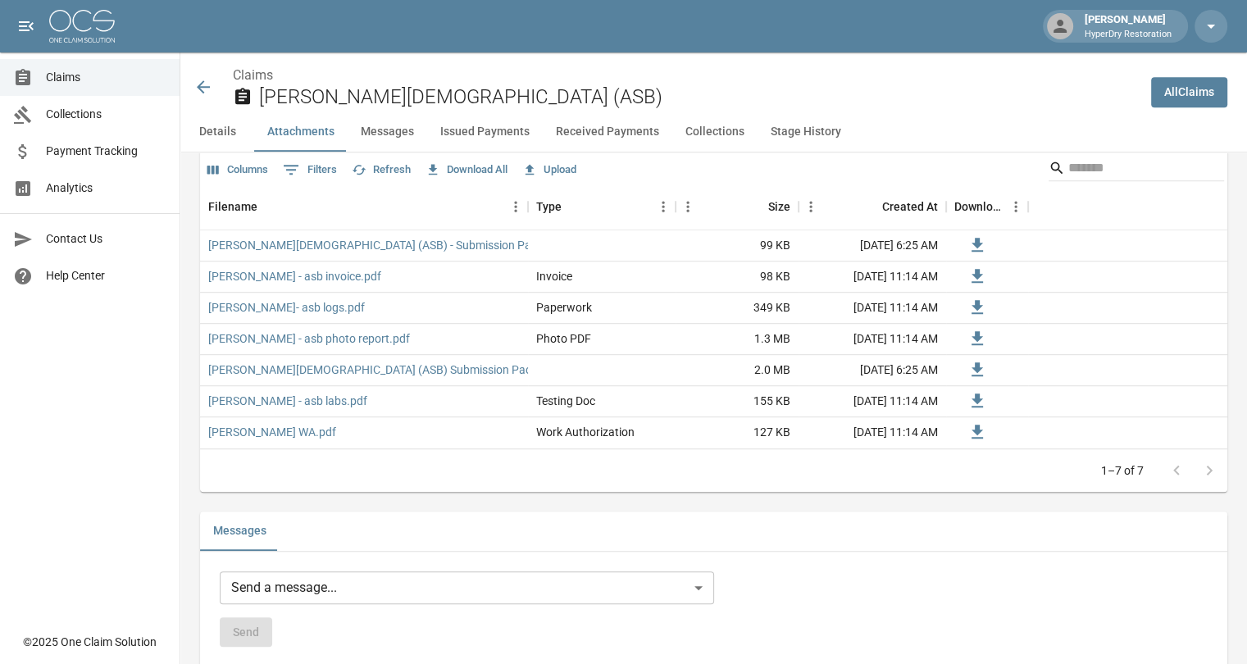
scroll to position [994, 0]
click at [319, 400] on link "[PERSON_NAME] - asb labs.pdf" at bounding box center [287, 401] width 159 height 16
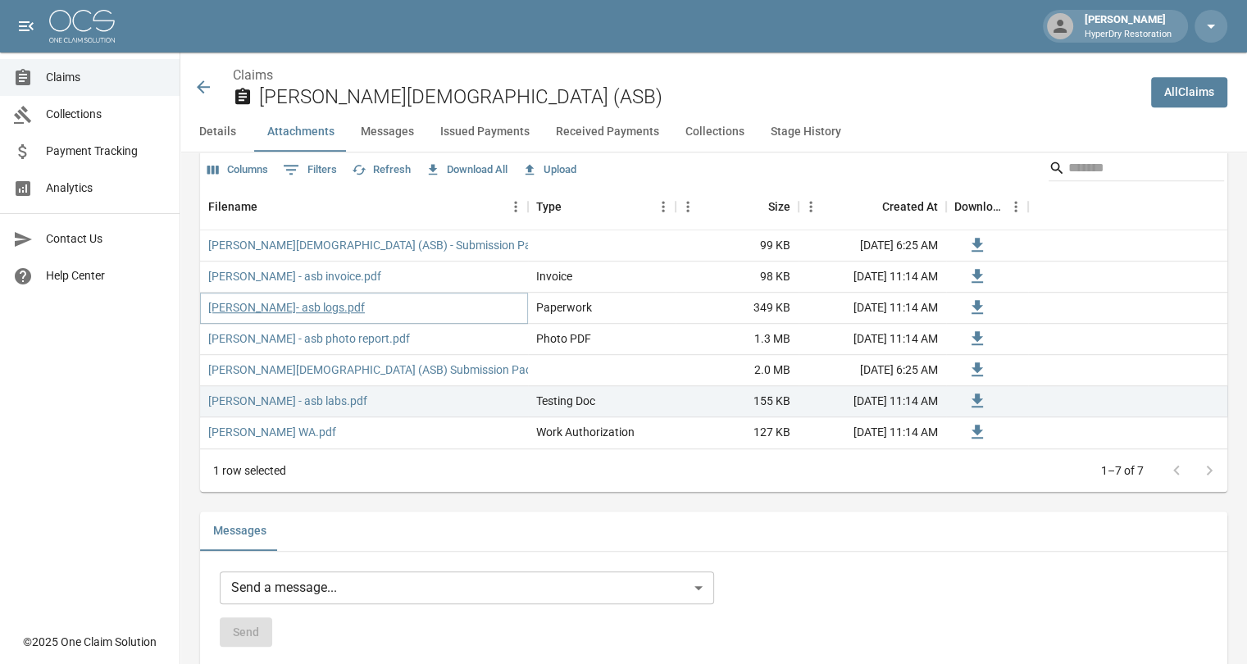
click at [312, 310] on link "[PERSON_NAME]- asb logs.pdf" at bounding box center [286, 307] width 157 height 16
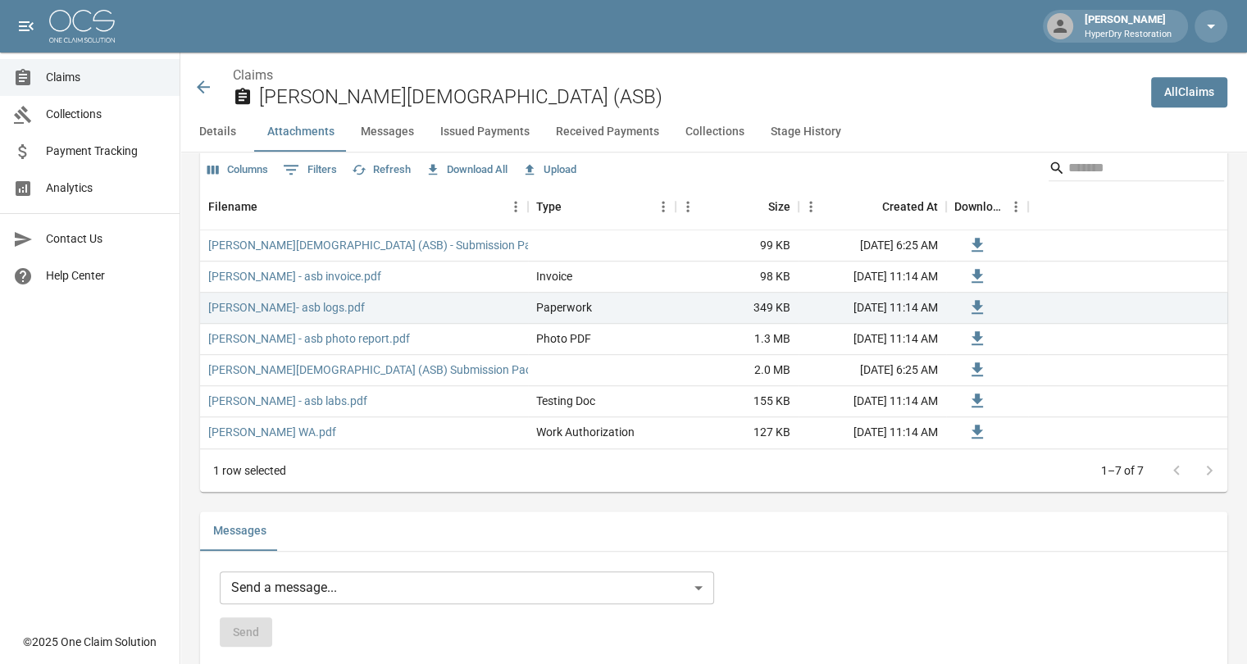
click at [202, 87] on icon at bounding box center [203, 86] width 13 height 13
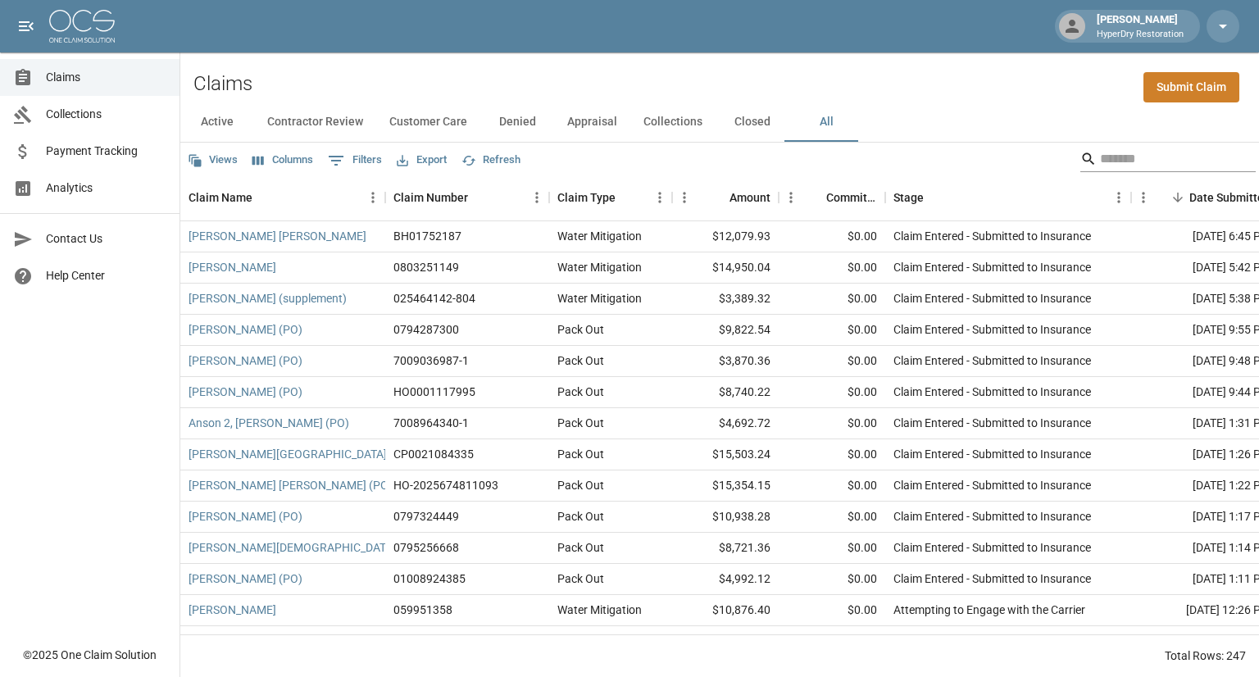
click at [1125, 163] on input "Search" at bounding box center [1165, 159] width 131 height 26
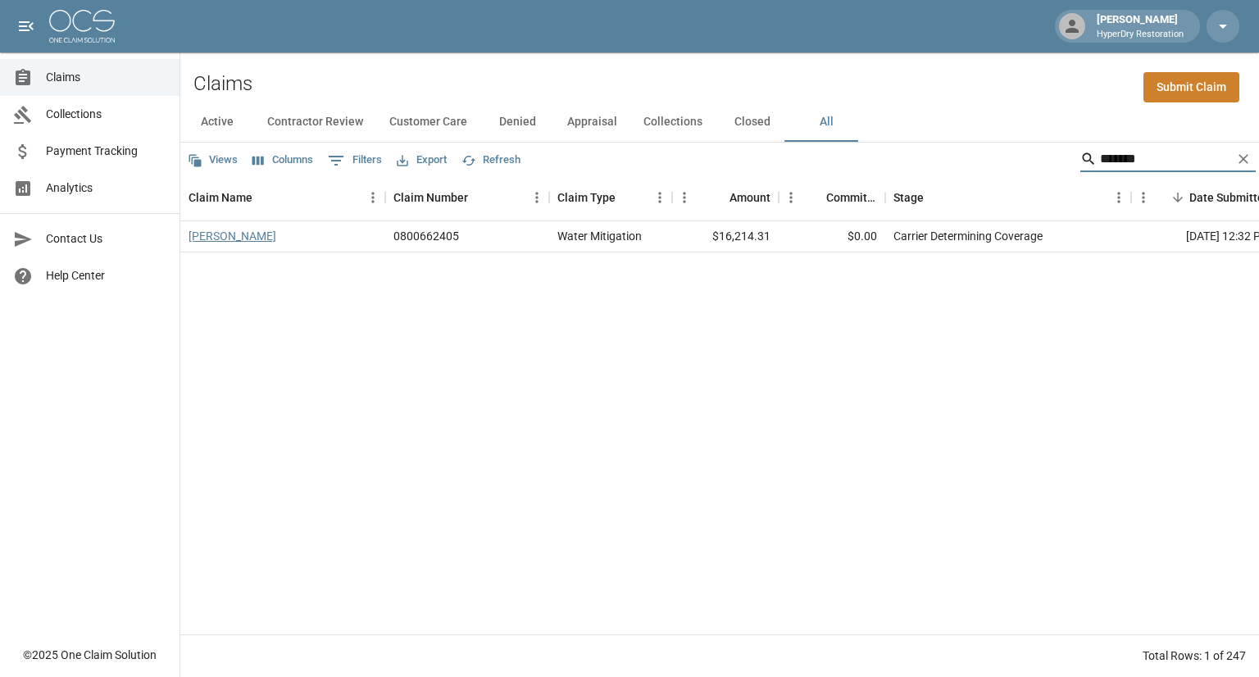
type input "*******"
click at [235, 234] on link "[PERSON_NAME]" at bounding box center [233, 236] width 88 height 16
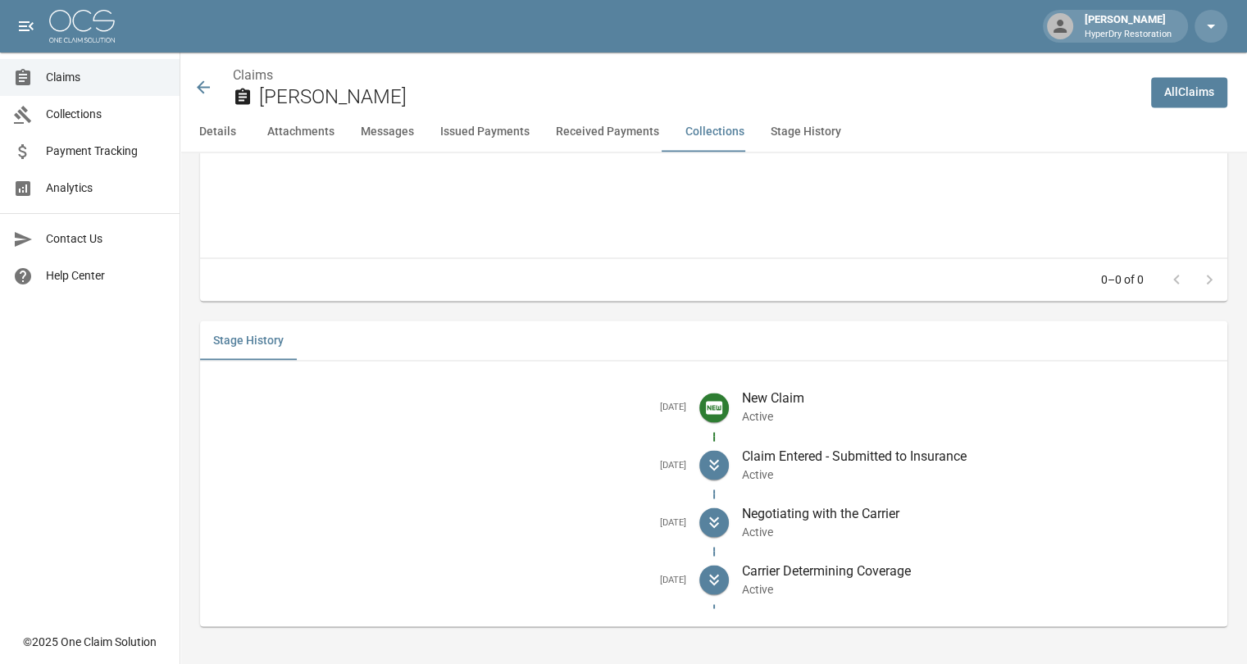
scroll to position [2687, 2]
